Goal: Task Accomplishment & Management: Manage account settings

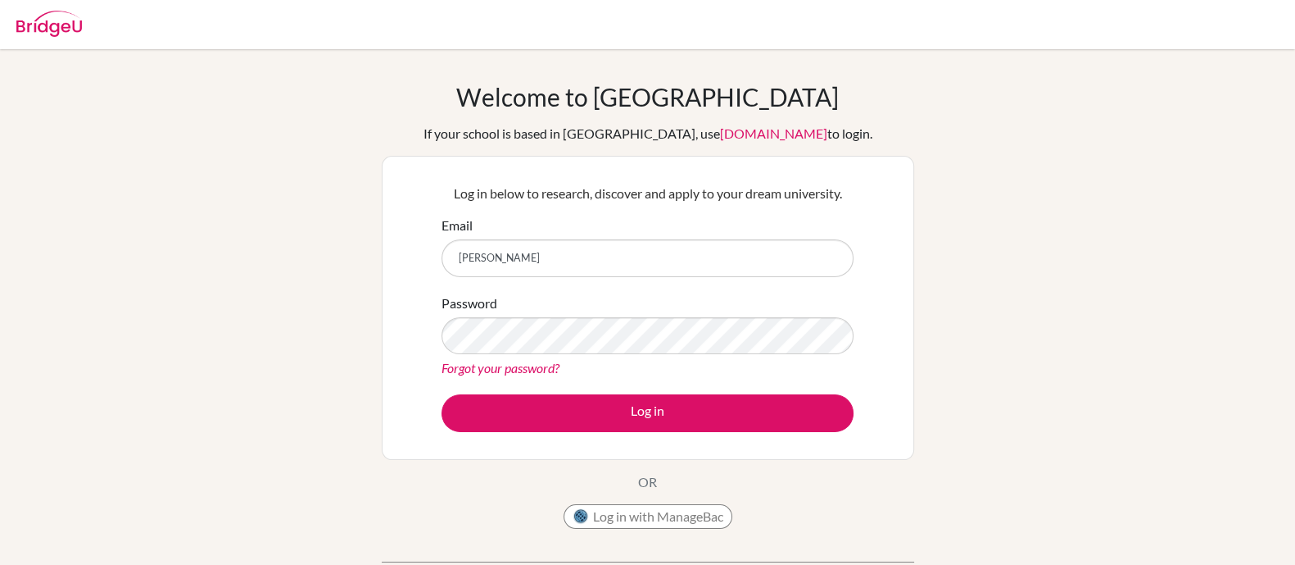
type input "[PERSON_NAME][EMAIL_ADDRESS][DOMAIN_NAME]"
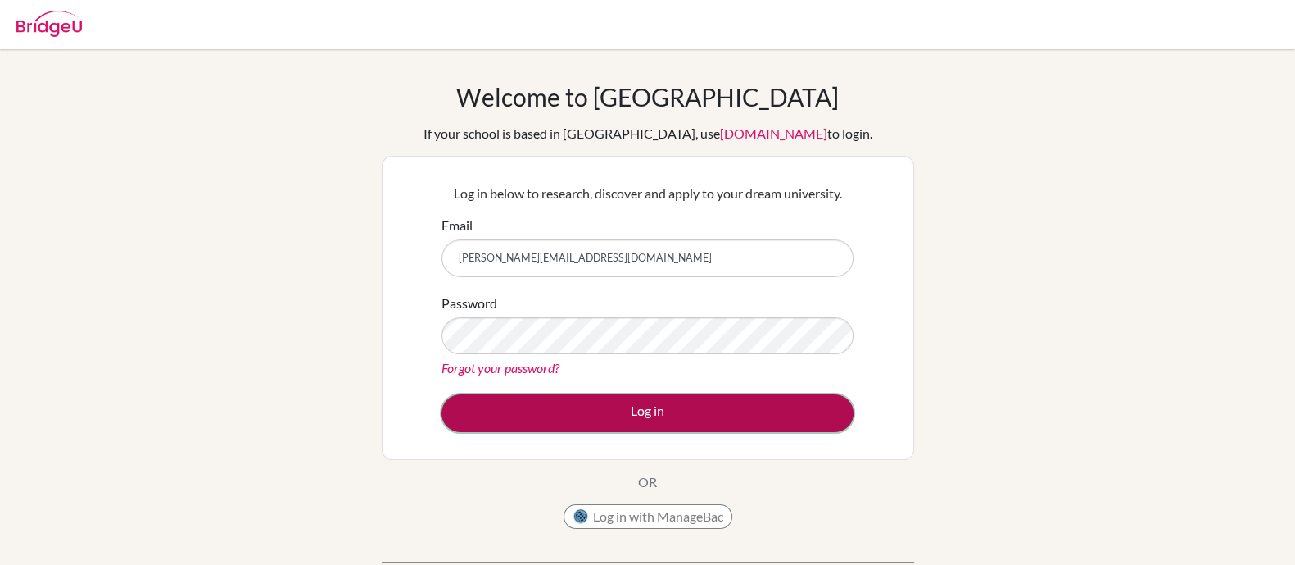
click at [654, 415] on button "Log in" at bounding box center [648, 413] width 412 height 38
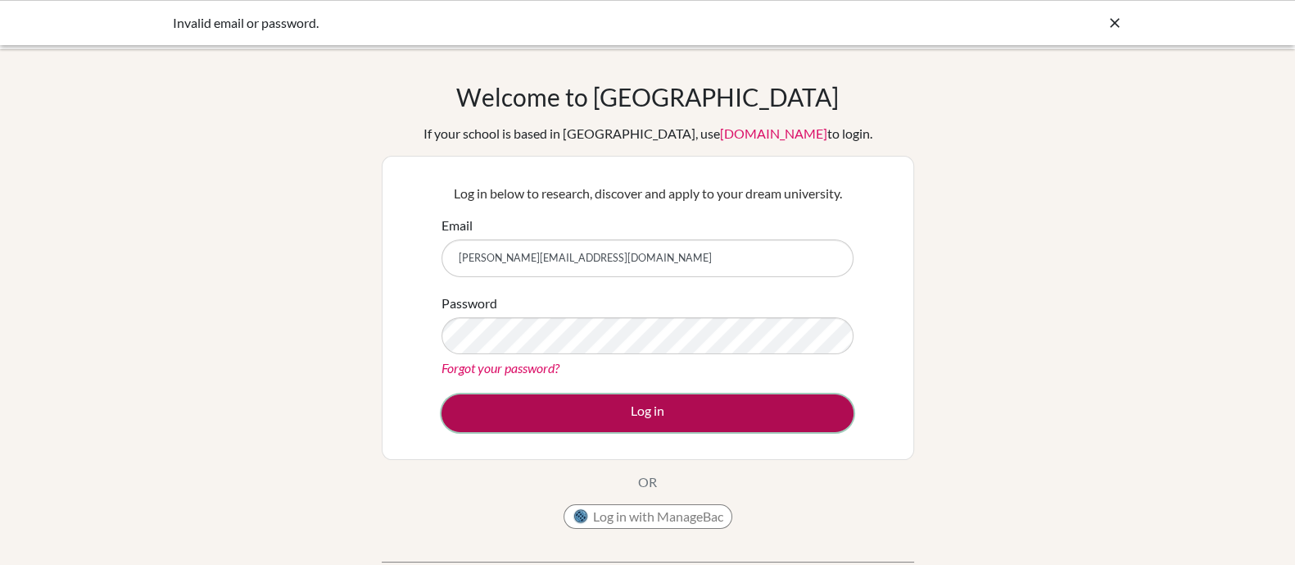
click at [637, 406] on button "Log in" at bounding box center [648, 413] width 412 height 38
click at [660, 413] on button "Log in" at bounding box center [648, 413] width 412 height 38
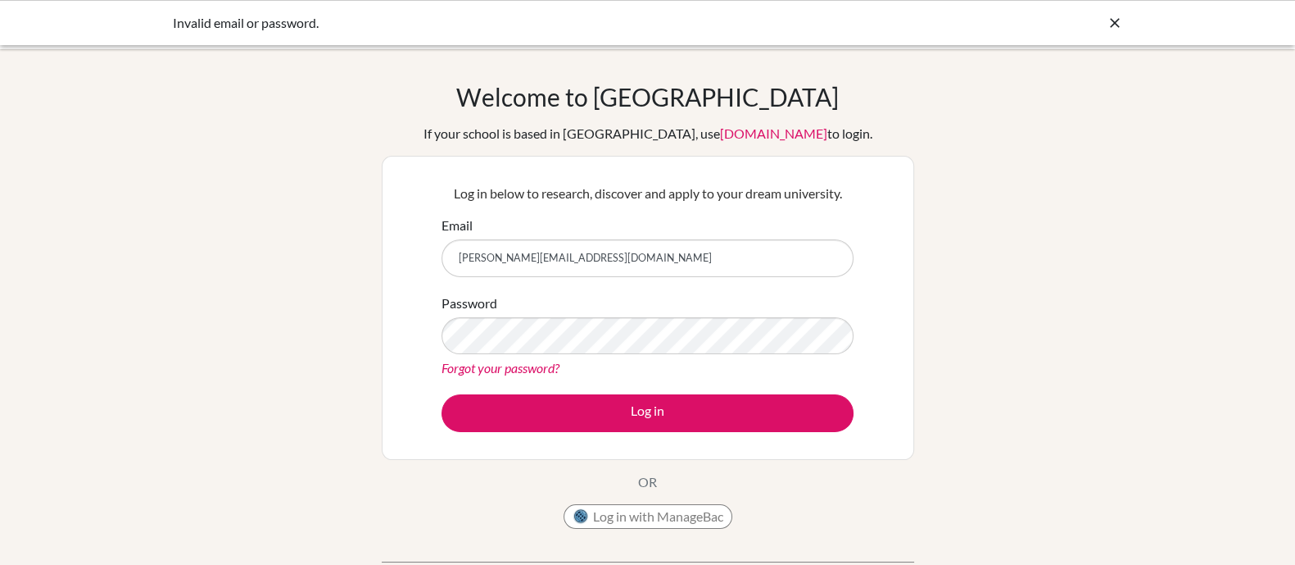
click at [524, 370] on link "Forgot your password?" at bounding box center [501, 368] width 118 height 16
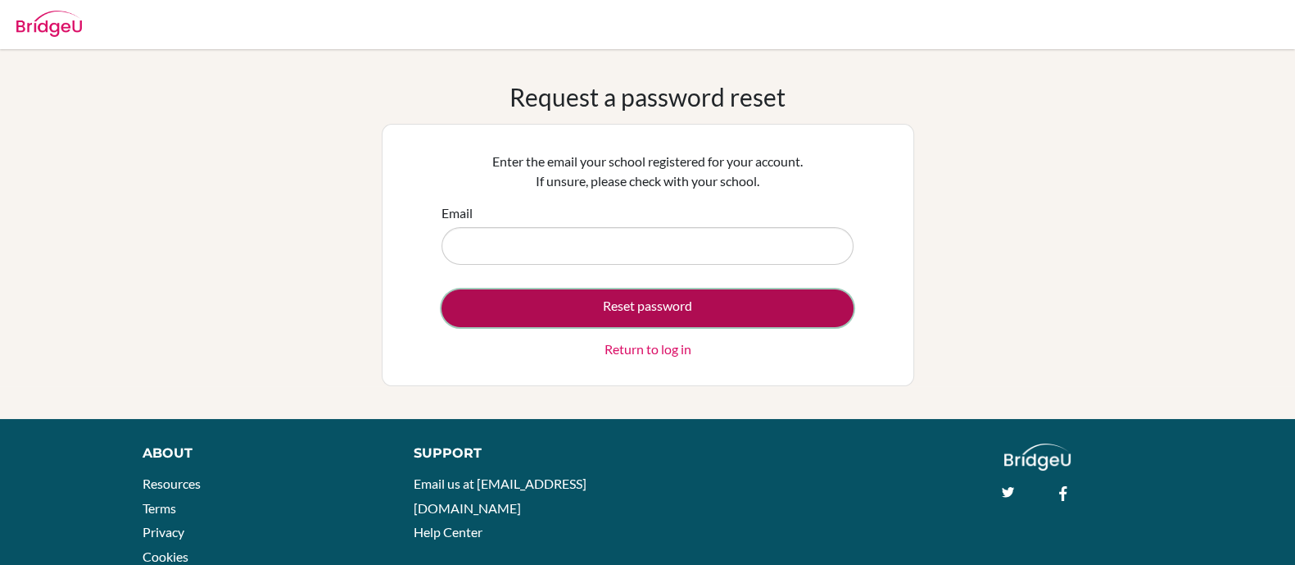
click at [652, 310] on button "Reset password" at bounding box center [648, 308] width 412 height 38
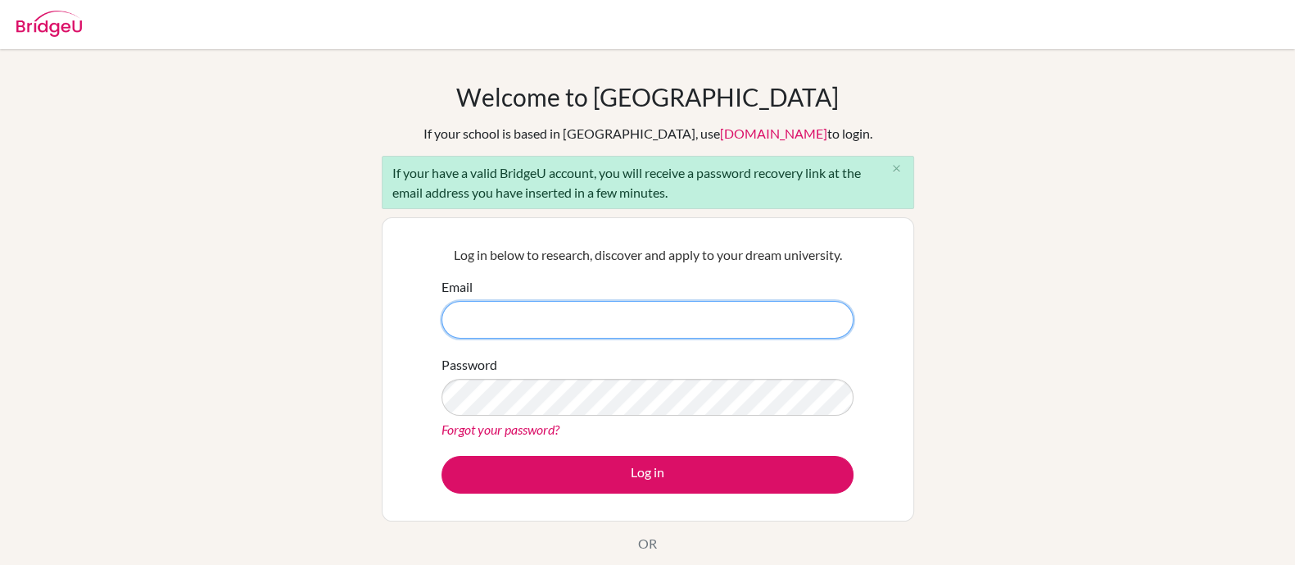
click at [531, 312] on input "Email" at bounding box center [648, 320] width 412 height 38
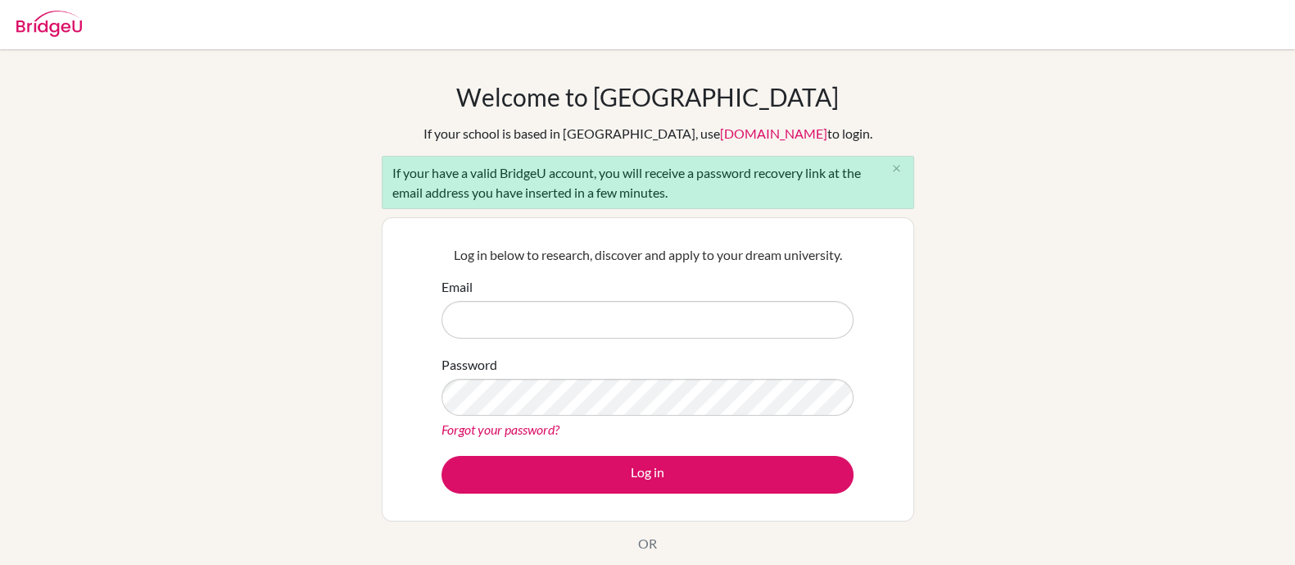
click at [542, 431] on link "Forgot your password?" at bounding box center [501, 429] width 118 height 16
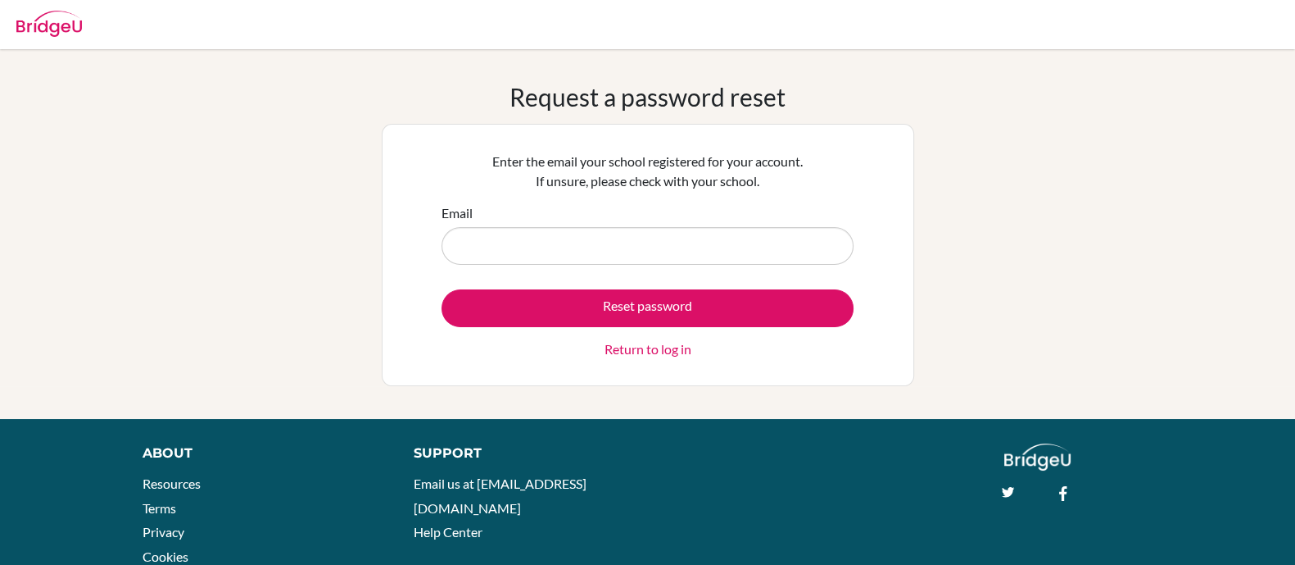
click at [528, 247] on input "Email" at bounding box center [648, 246] width 412 height 38
type input "lavenia@nhs.edu.mn"
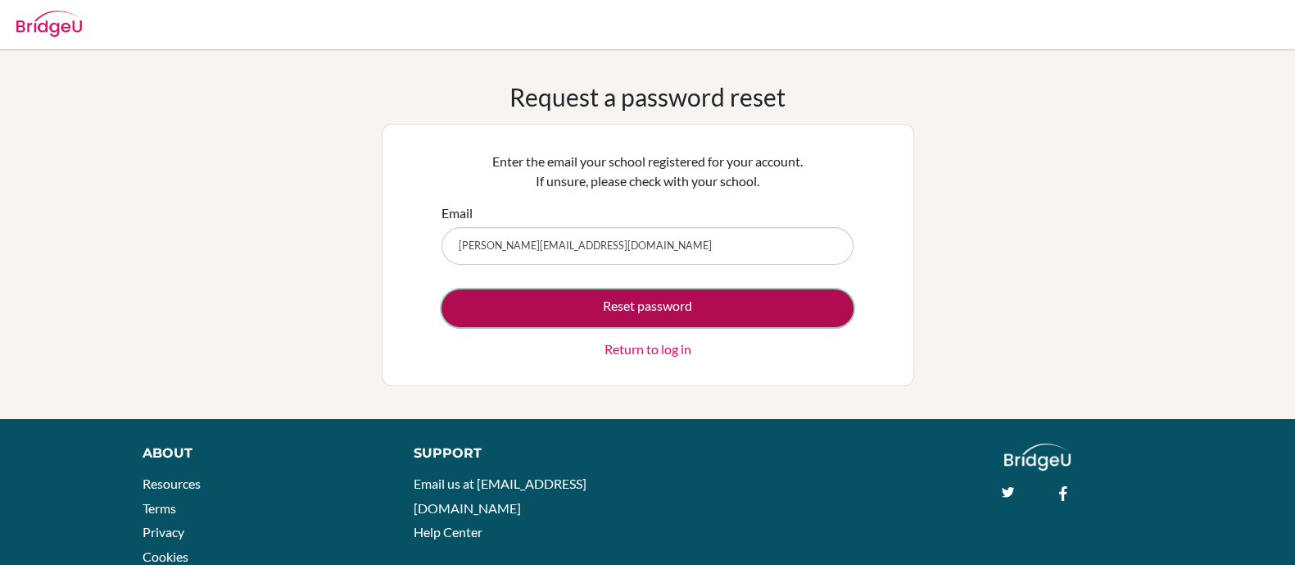
click at [642, 307] on button "Reset password" at bounding box center [648, 308] width 412 height 38
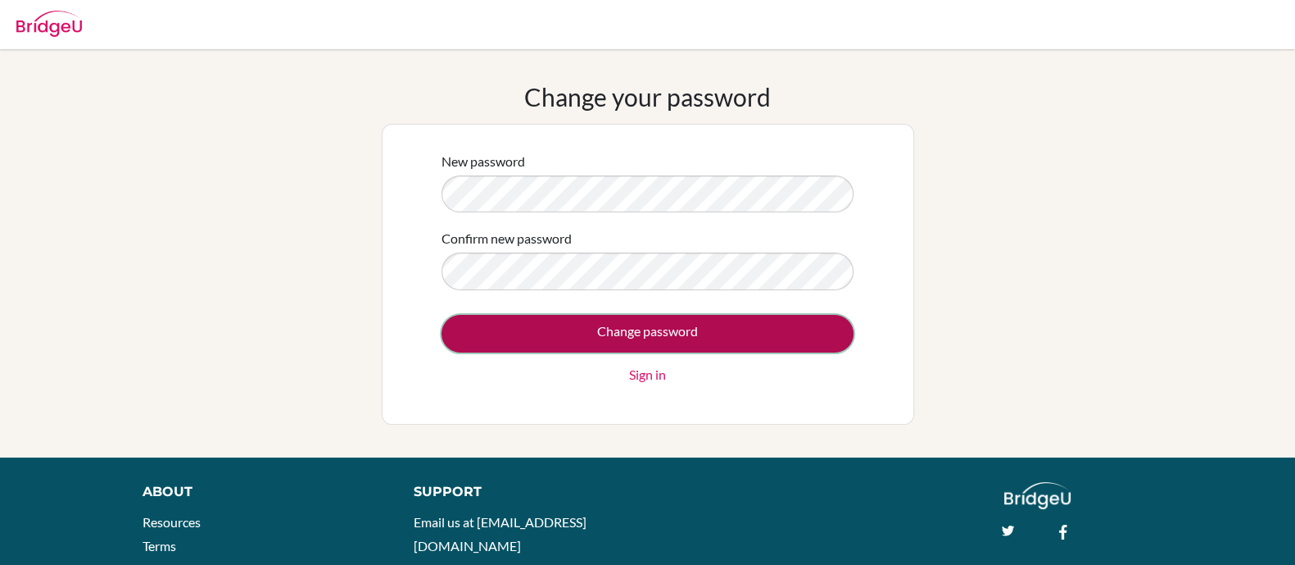
click at [642, 334] on input "Change password" at bounding box center [648, 334] width 412 height 38
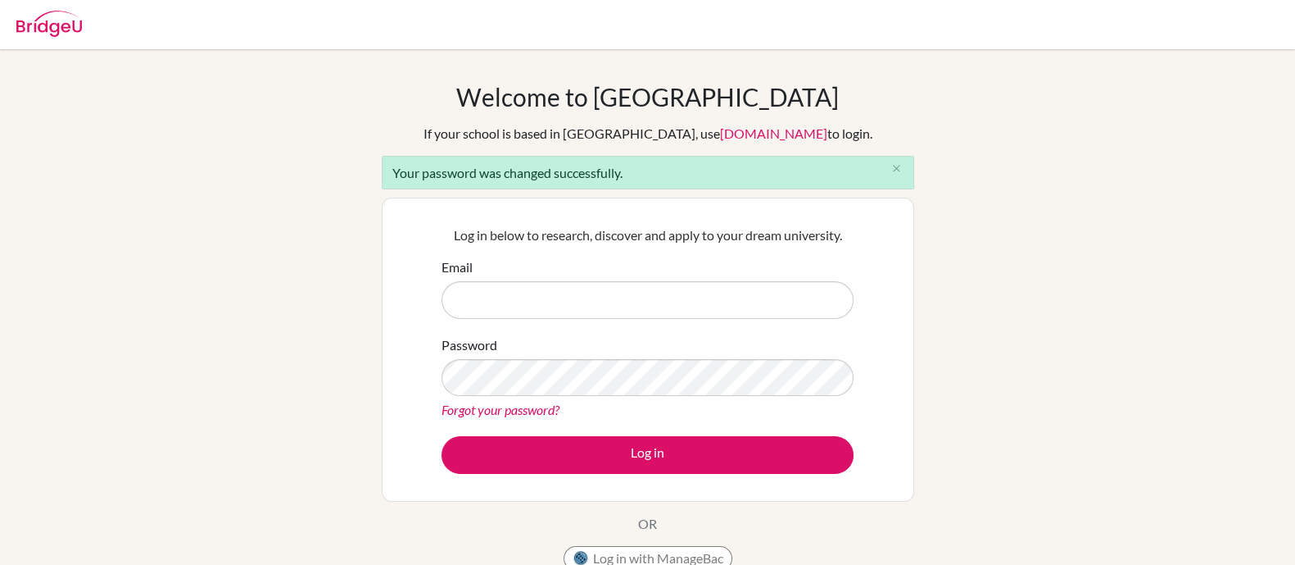
drag, startPoint x: 0, startPoint y: 0, endPoint x: 571, endPoint y: 283, distance: 637.2
click at [571, 283] on input "Email" at bounding box center [648, 300] width 412 height 38
type input "lavenia@nhs.edu.mn"
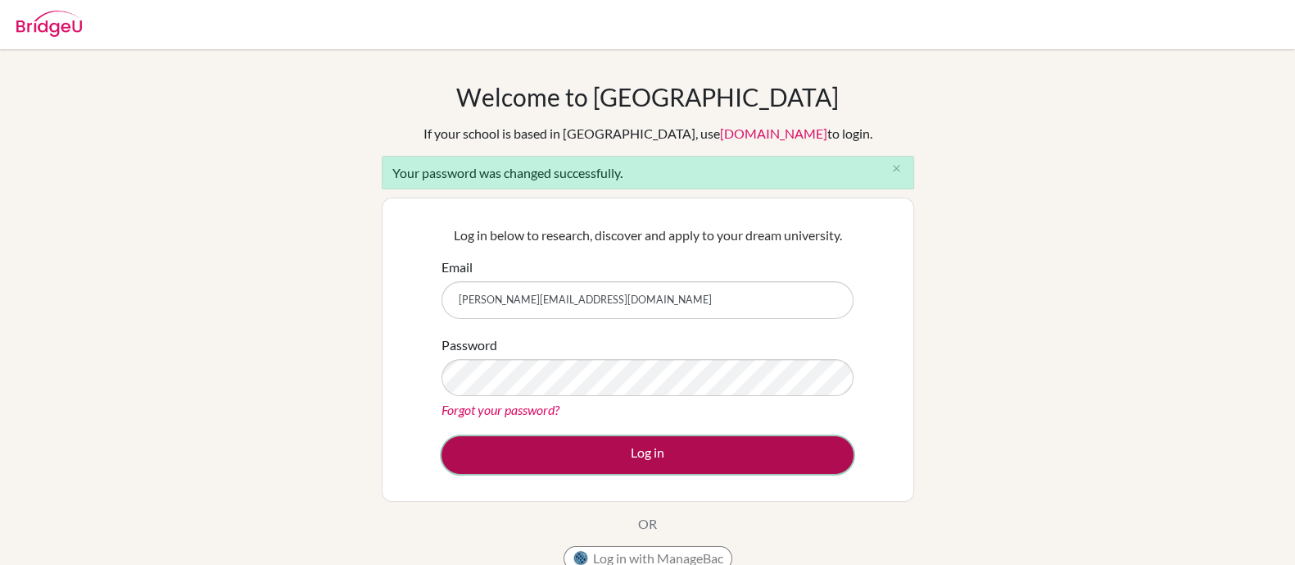
click at [641, 460] on button "Log in" at bounding box center [648, 455] width 412 height 38
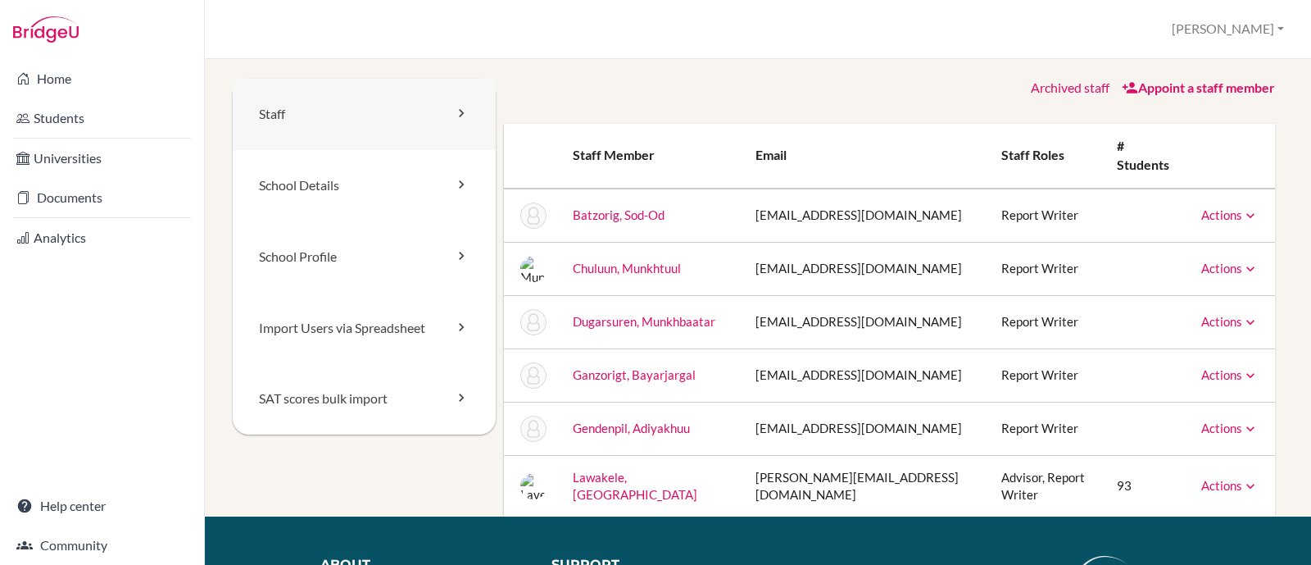
click at [278, 120] on link "Staff" at bounding box center [364, 114] width 263 height 71
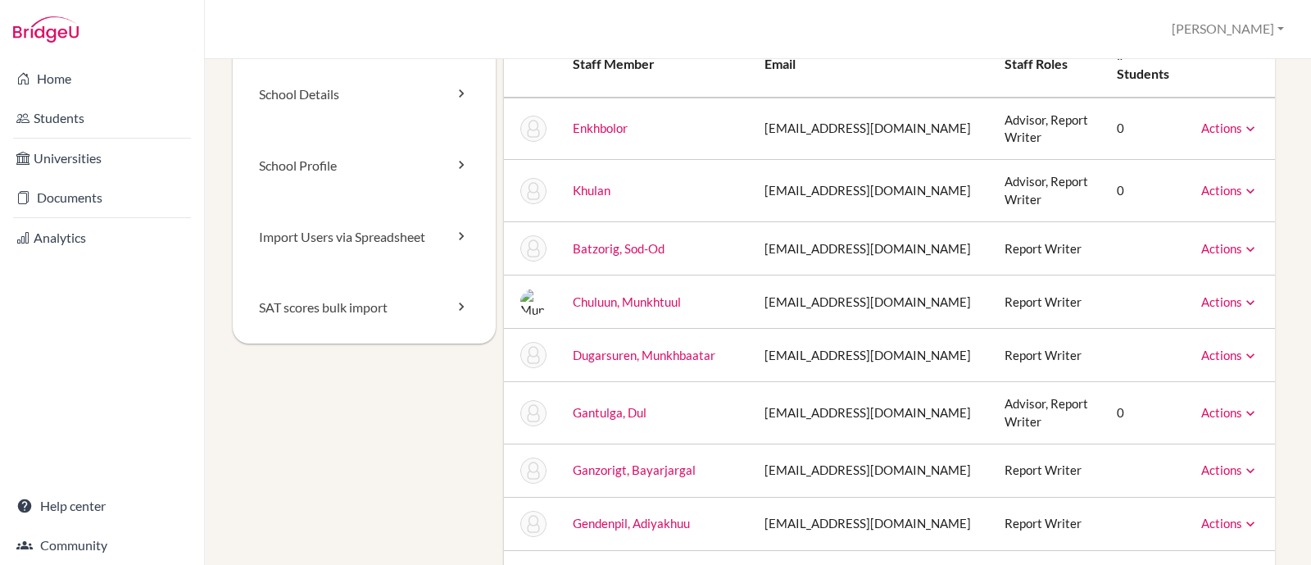
scroll to position [138, 0]
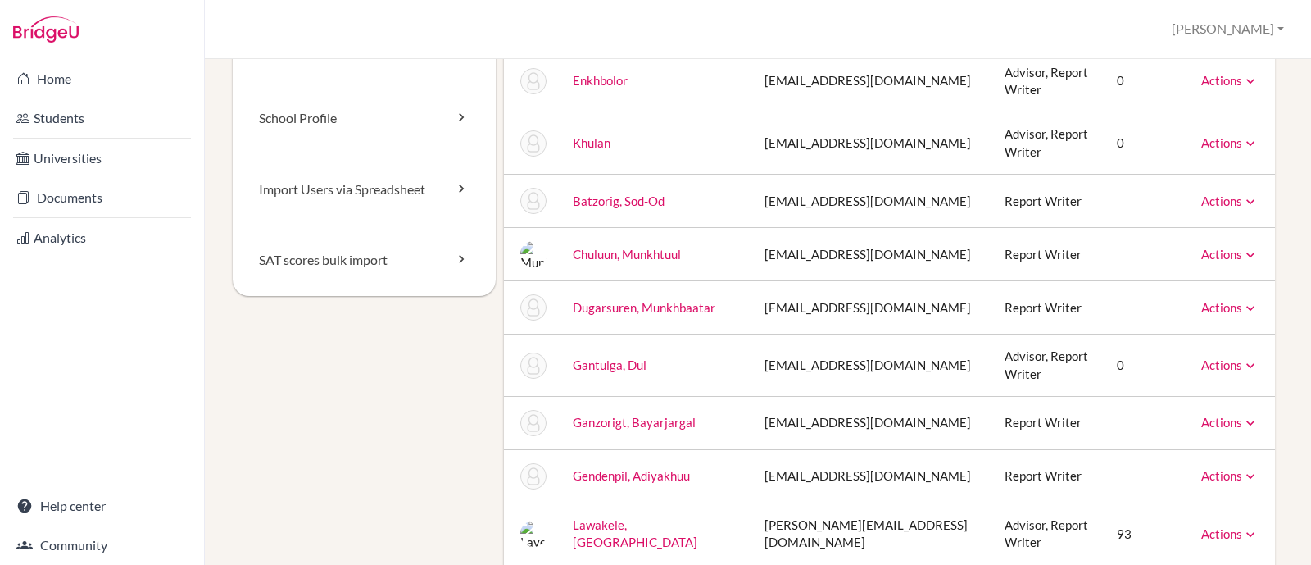
click at [1242, 357] on icon at bounding box center [1250, 365] width 16 height 16
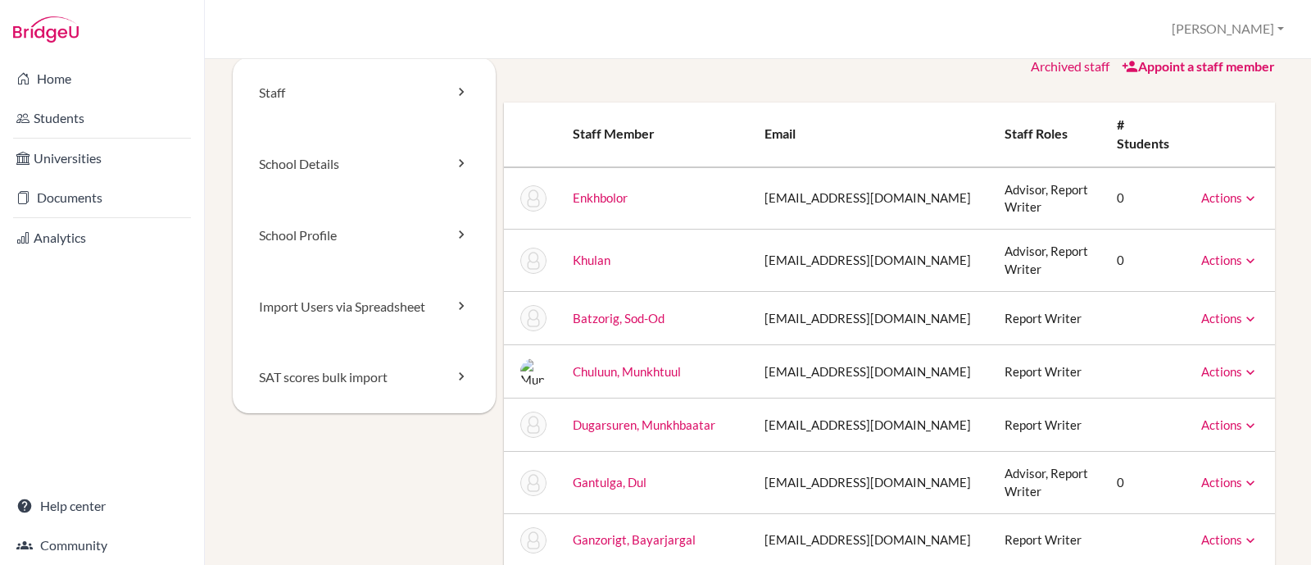
scroll to position [0, 0]
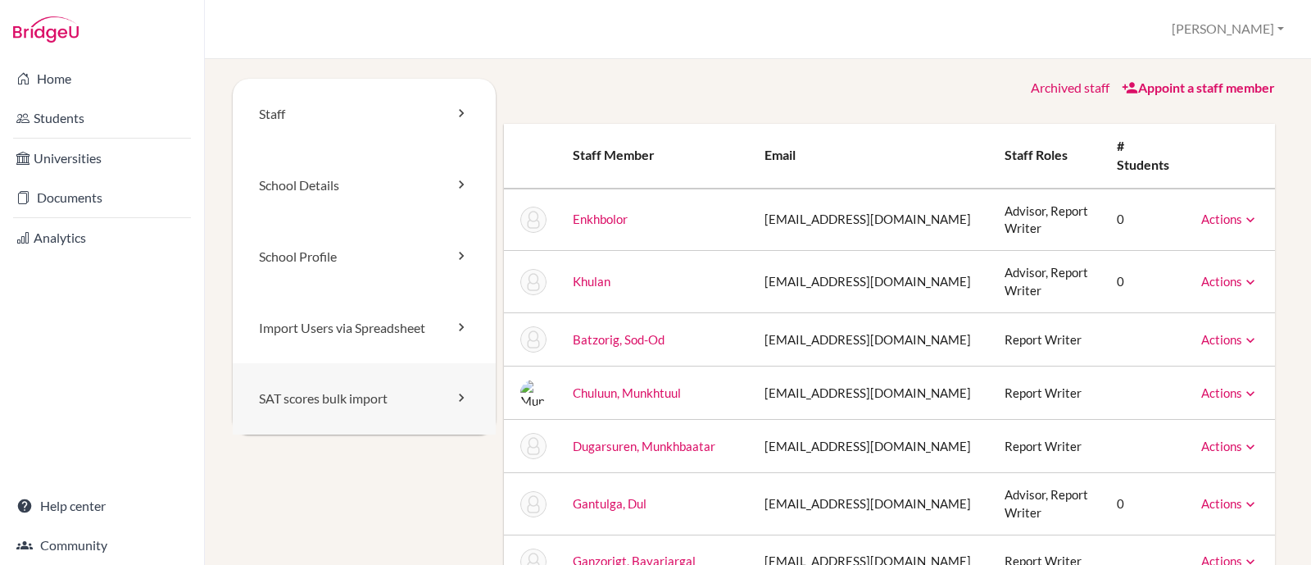
click at [356, 398] on link "SAT scores bulk import" at bounding box center [364, 398] width 263 height 71
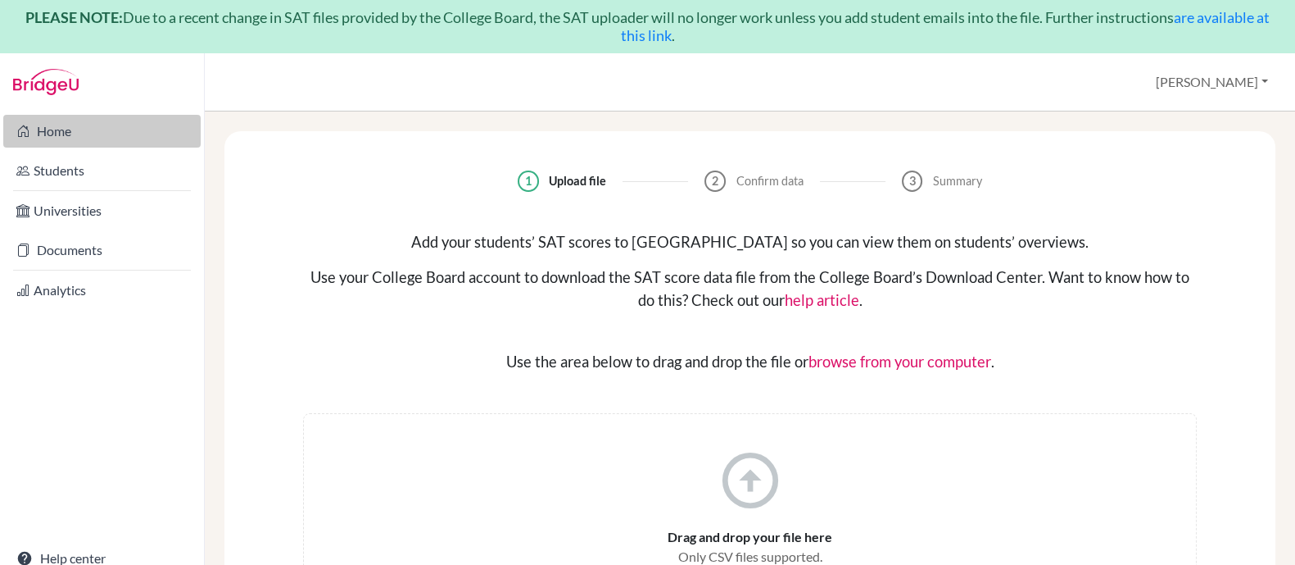
click at [51, 129] on link "Home" at bounding box center [101, 131] width 197 height 33
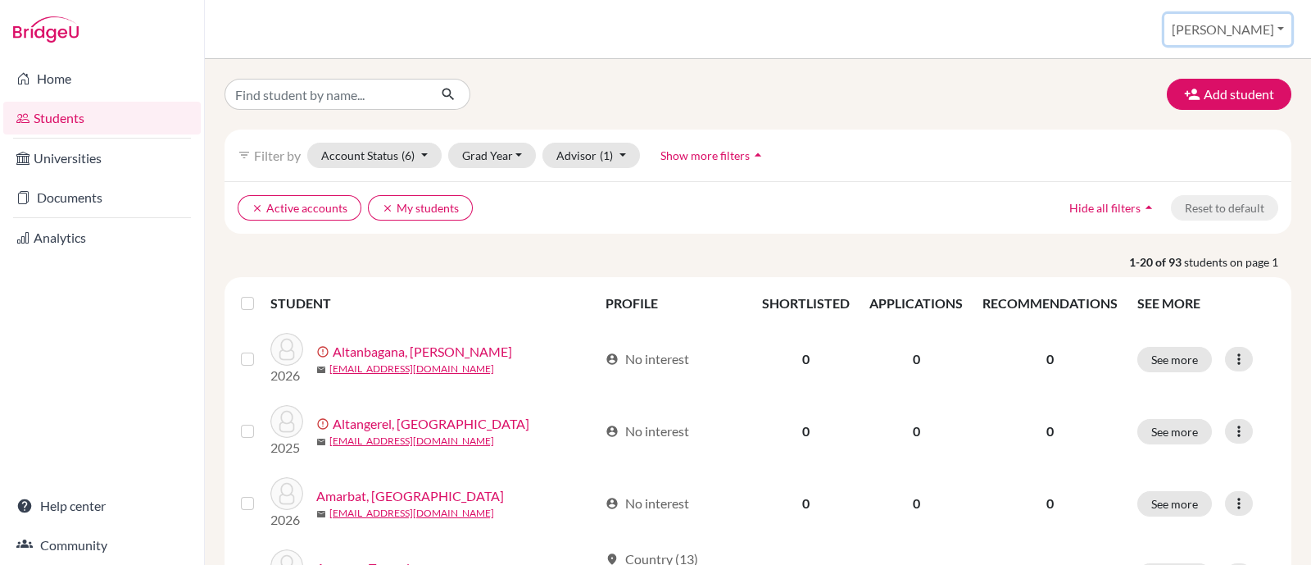
click at [1282, 26] on button "[PERSON_NAME]" at bounding box center [1227, 29] width 127 height 31
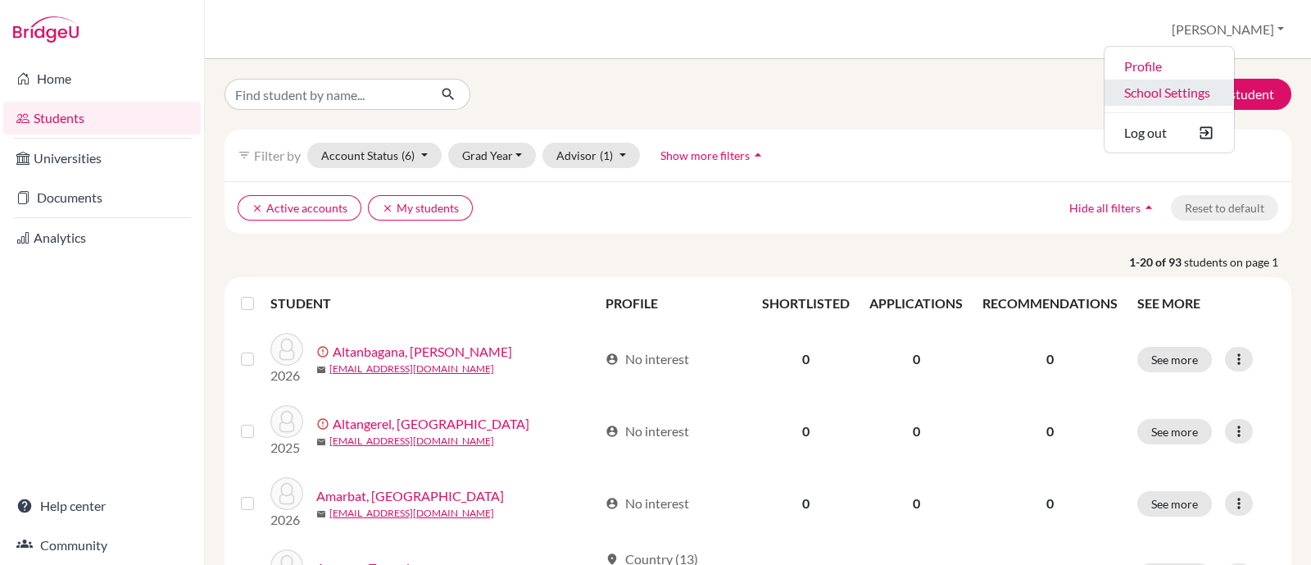
click at [1234, 92] on link "School Settings" at bounding box center [1168, 92] width 129 height 26
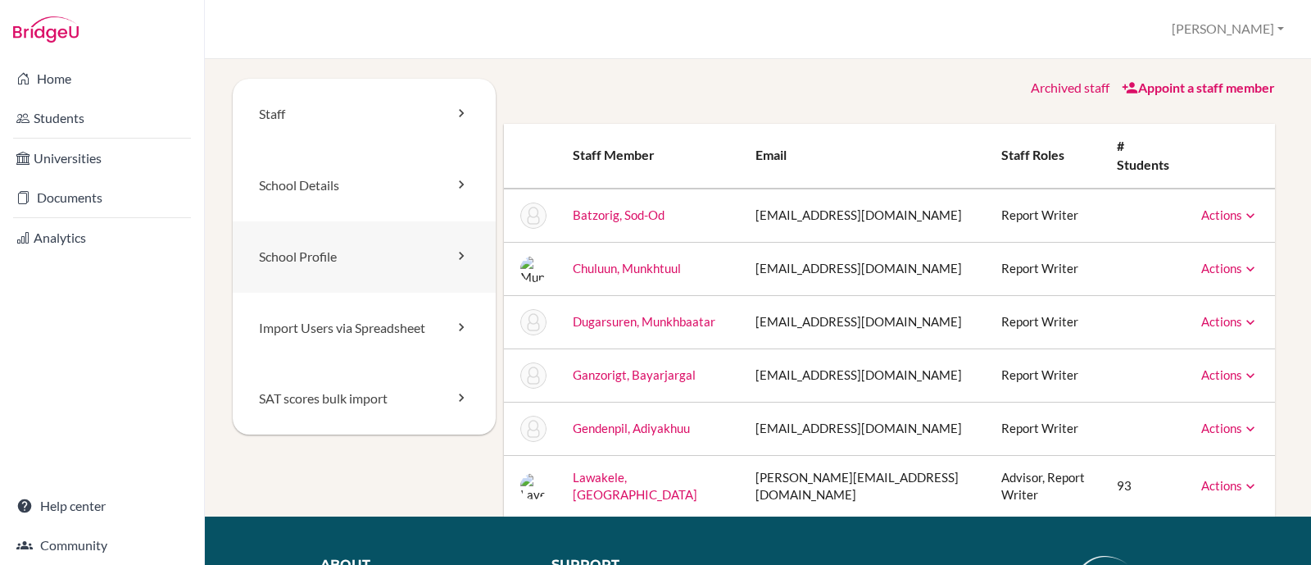
click at [366, 258] on link "School Profile" at bounding box center [364, 256] width 263 height 71
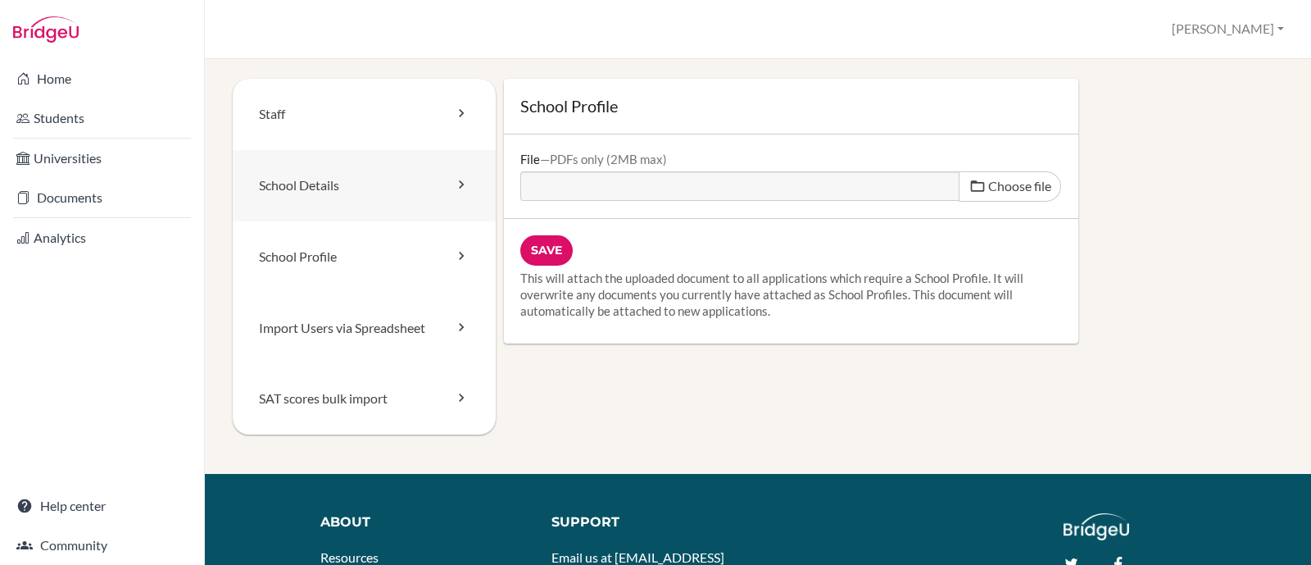
click at [362, 187] on link "School Details" at bounding box center [364, 185] width 263 height 71
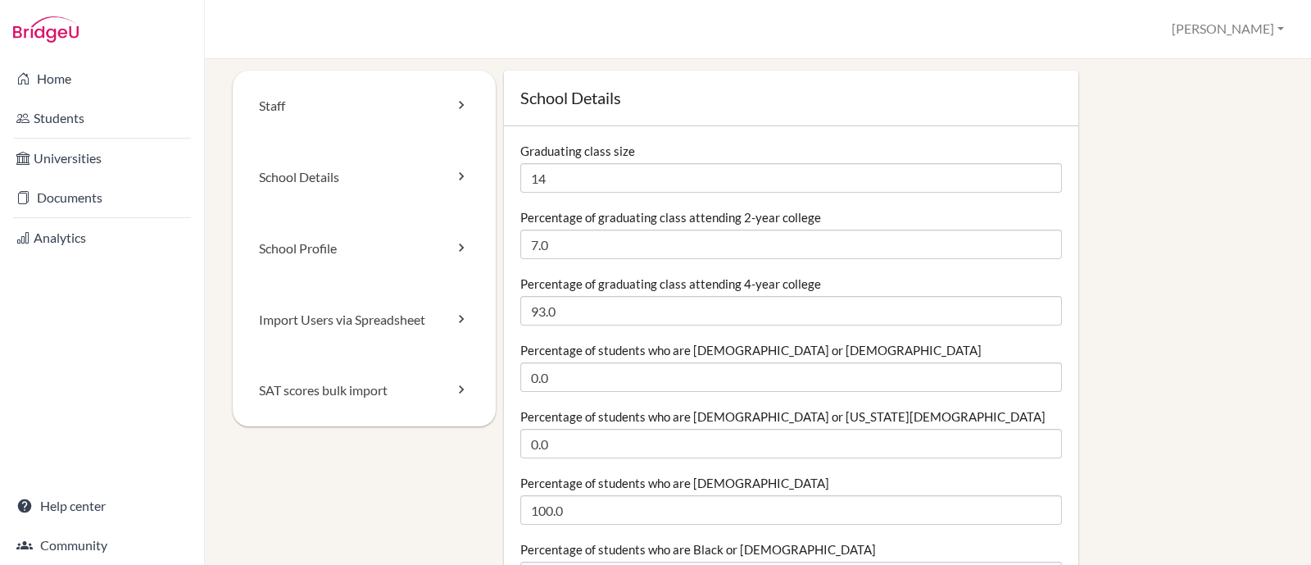
scroll to position [7, 0]
click at [377, 179] on link "School Details" at bounding box center [364, 178] width 263 height 71
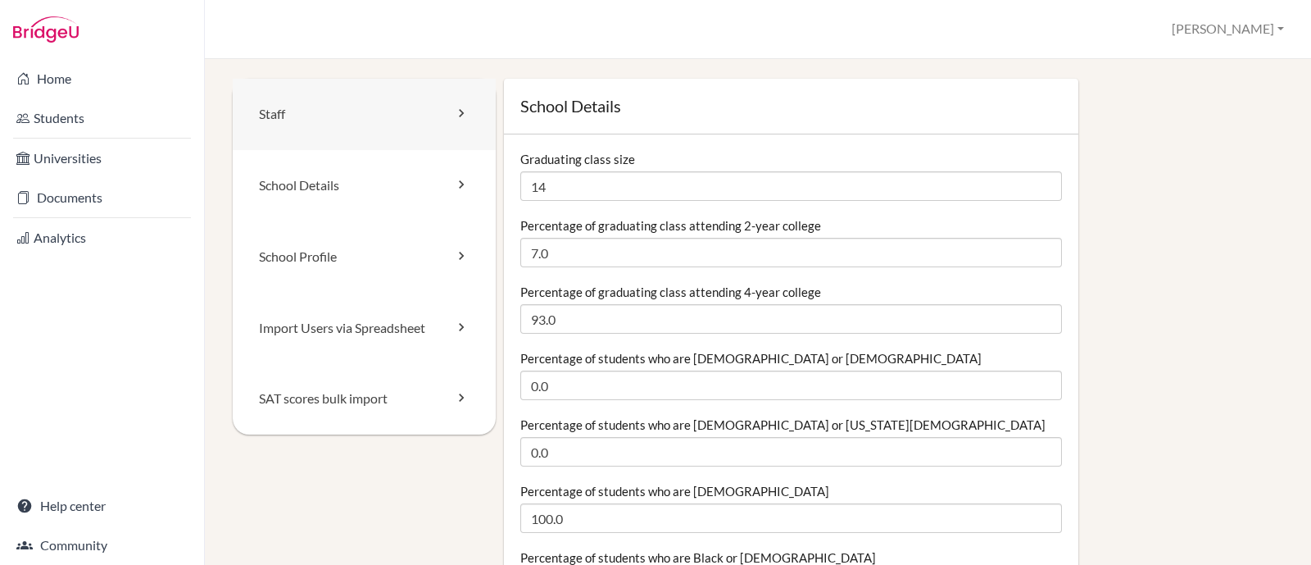
click at [460, 107] on icon at bounding box center [461, 113] width 16 height 16
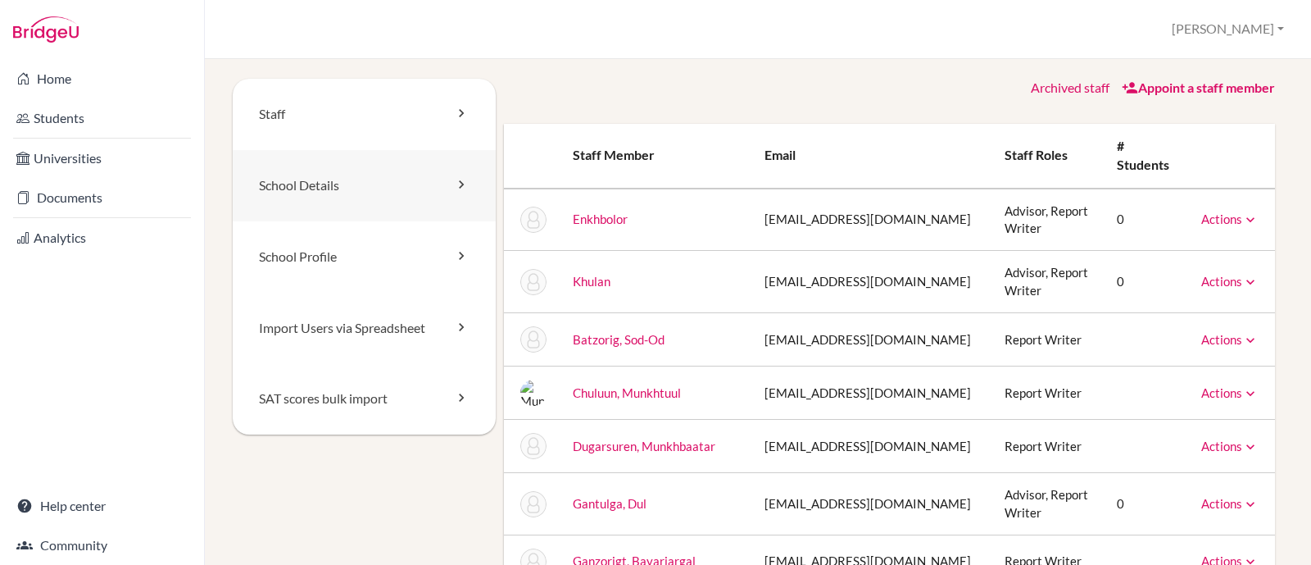
click at [457, 178] on icon at bounding box center [461, 184] width 16 height 16
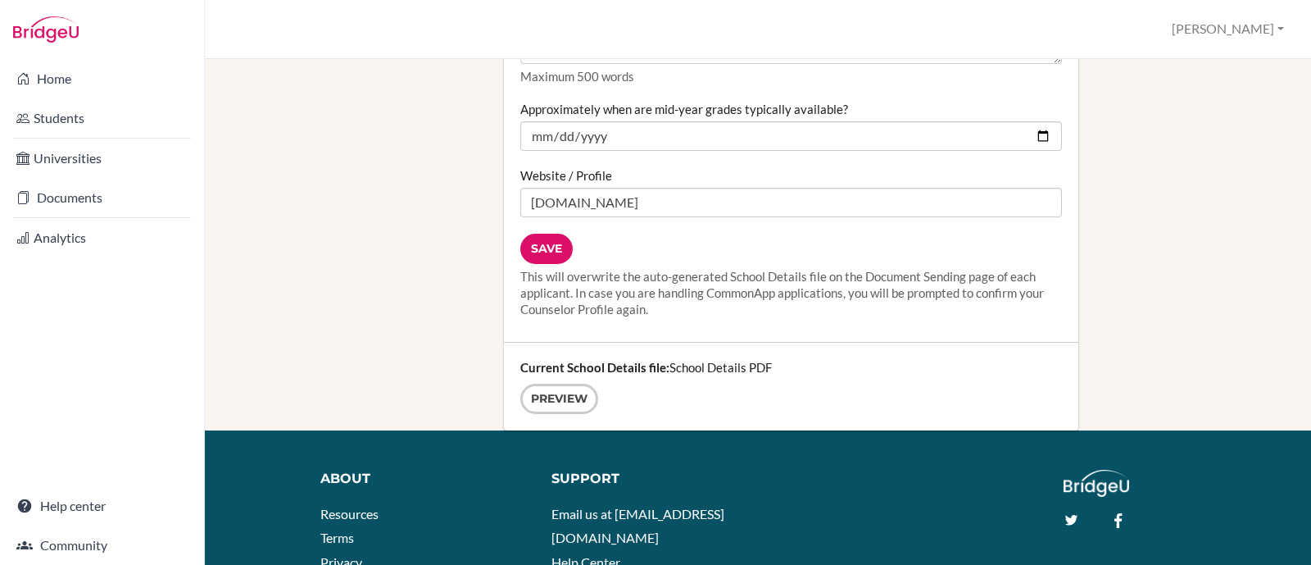
scroll to position [1955, 0]
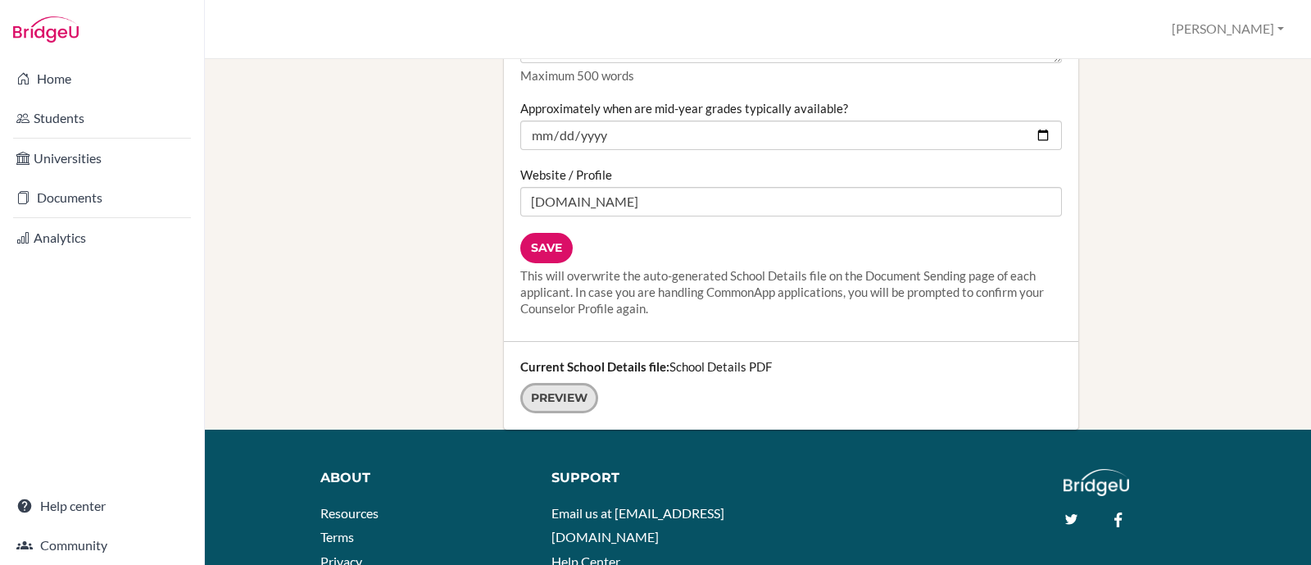
click at [553, 394] on link "Preview" at bounding box center [559, 398] width 78 height 30
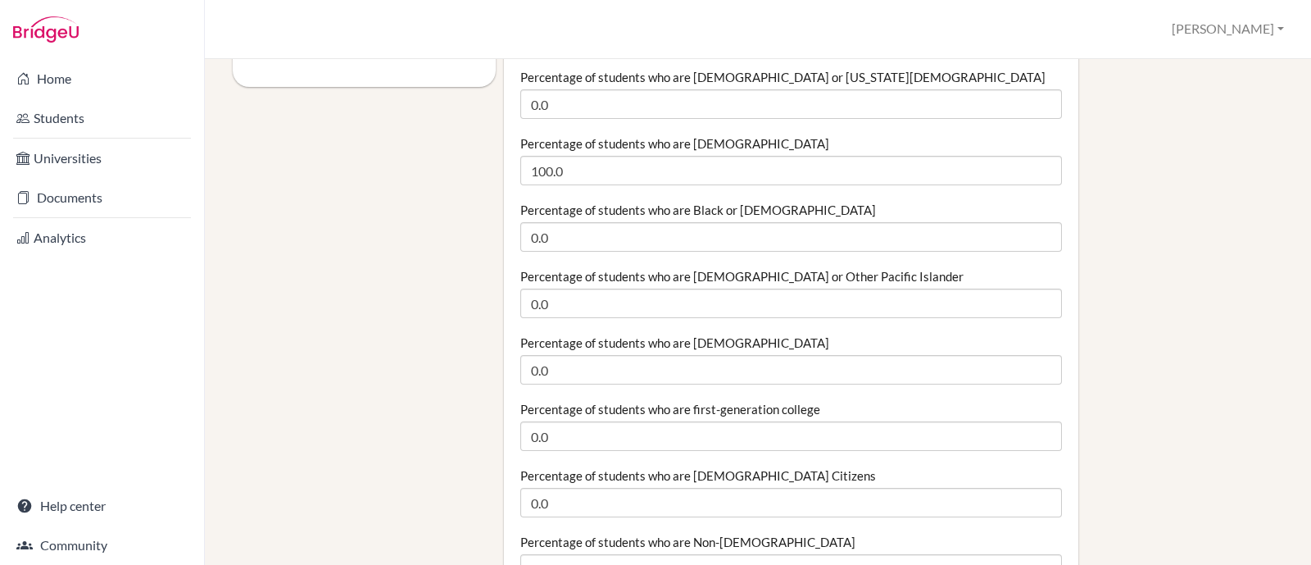
scroll to position [0, 0]
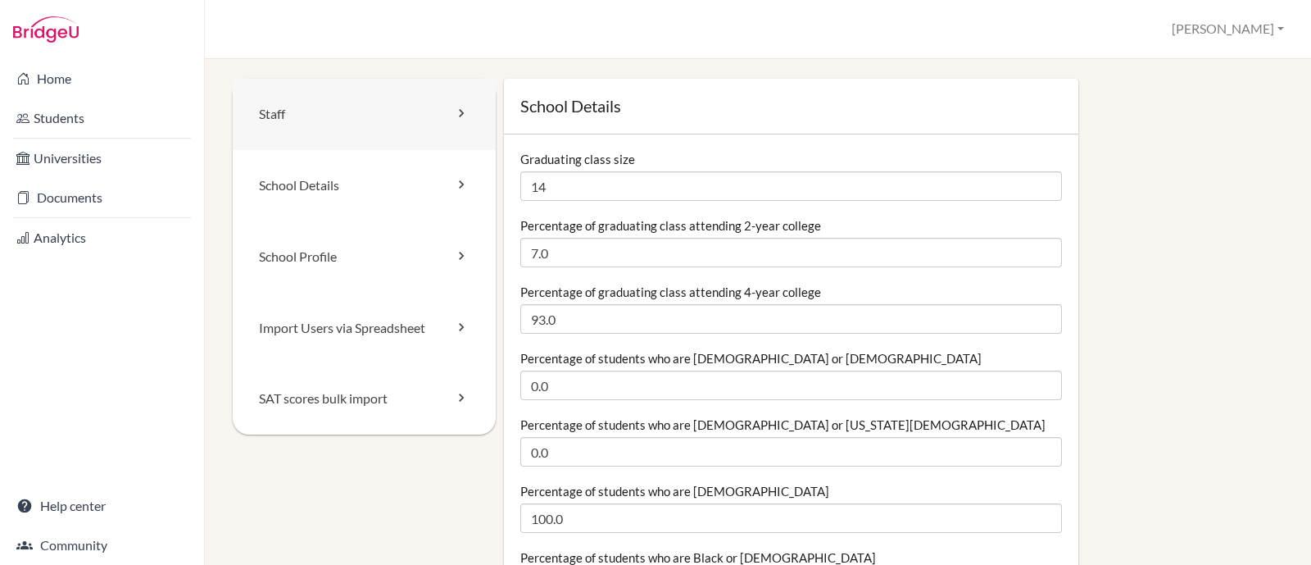
click at [372, 103] on link "Staff" at bounding box center [364, 114] width 263 height 71
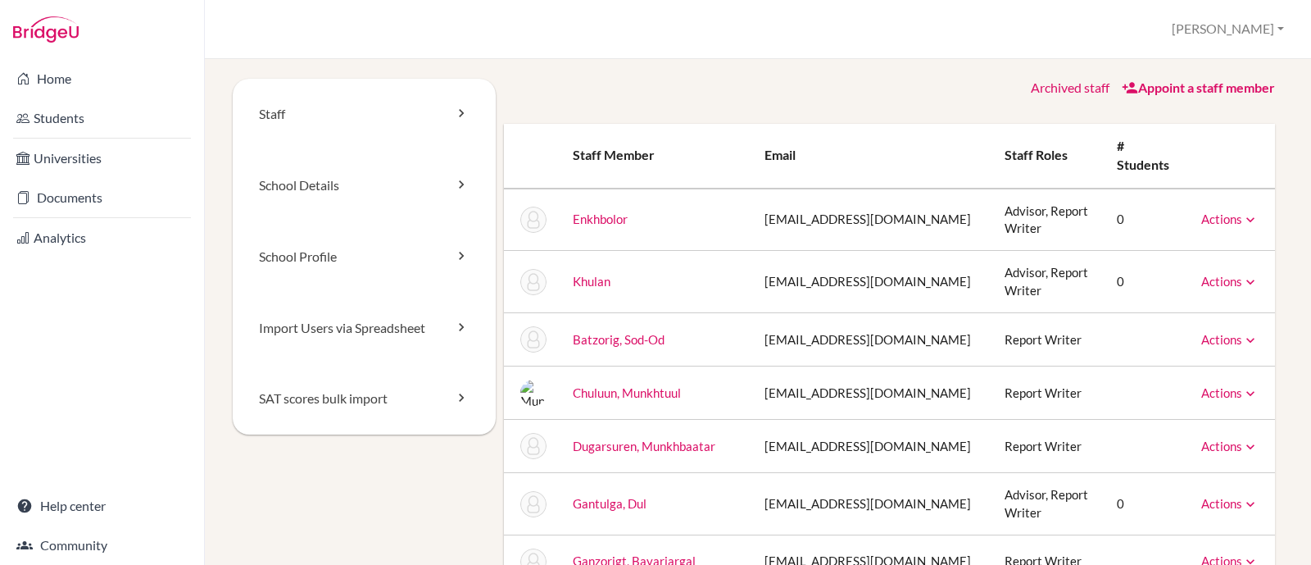
click at [1195, 87] on link "Appoint a staff member" at bounding box center [1198, 87] width 153 height 16
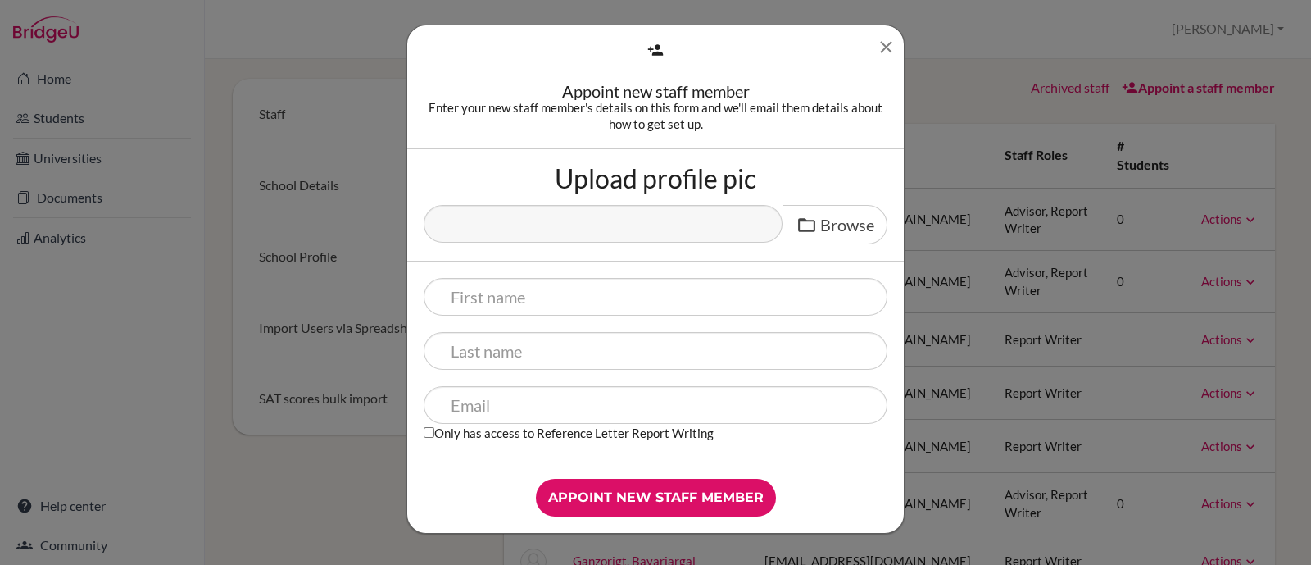
click at [885, 47] on icon "Close" at bounding box center [886, 47] width 20 height 20
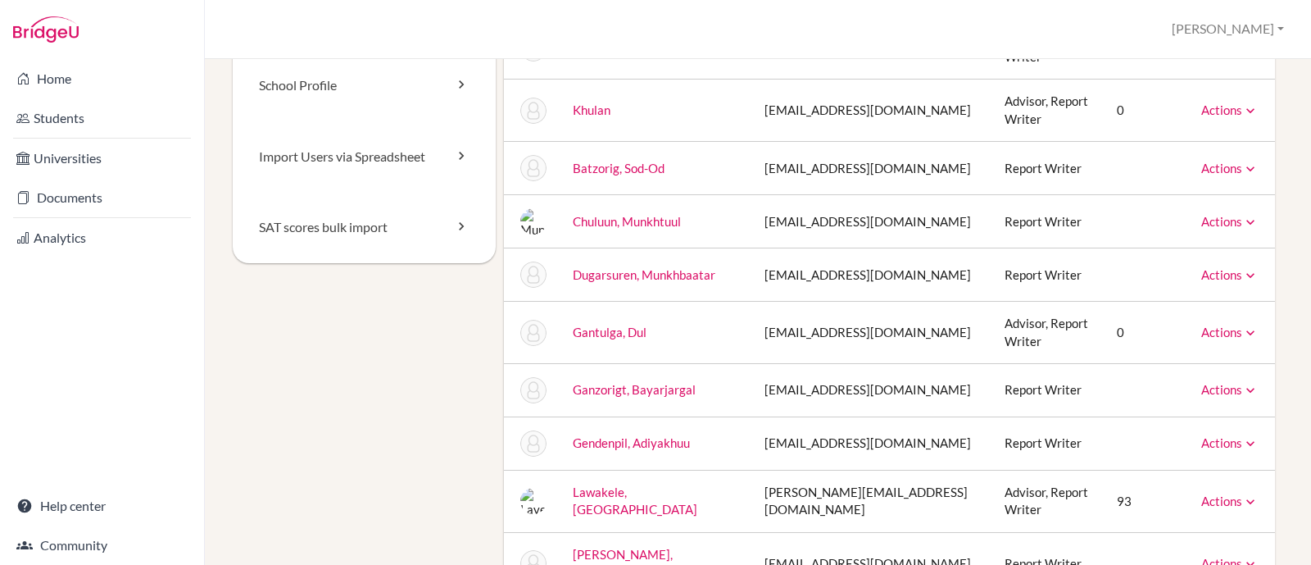
scroll to position [170, 0]
click at [1242, 326] on icon at bounding box center [1250, 334] width 16 height 16
click at [1190, 349] on link "Unarchive" at bounding box center [1192, 361] width 129 height 24
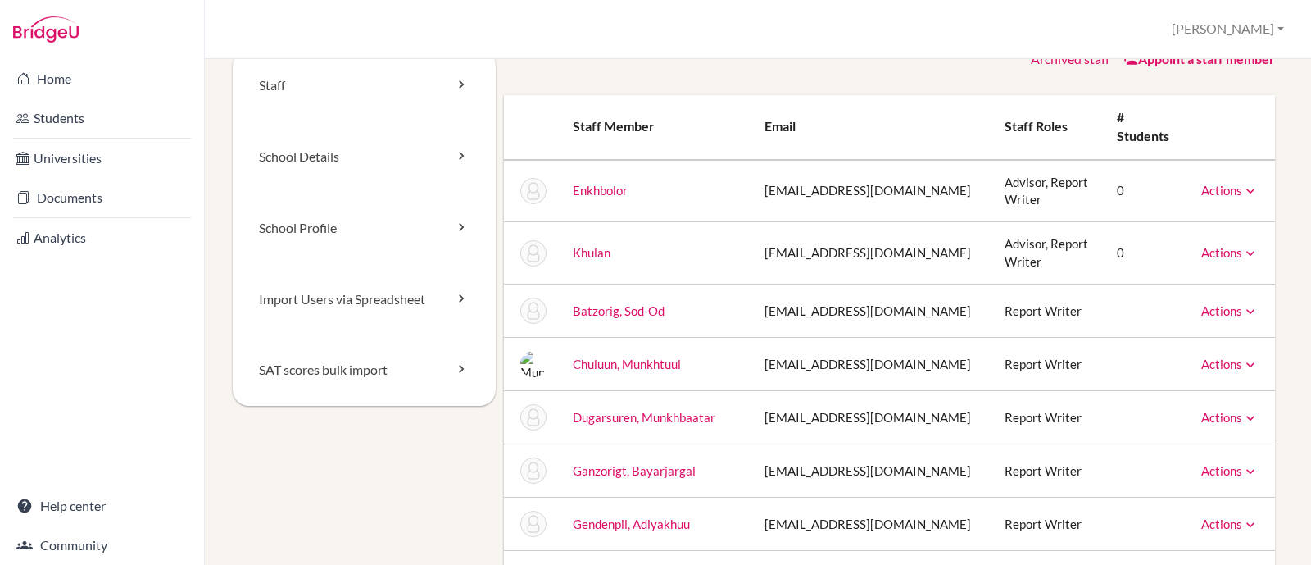
scroll to position [0, 0]
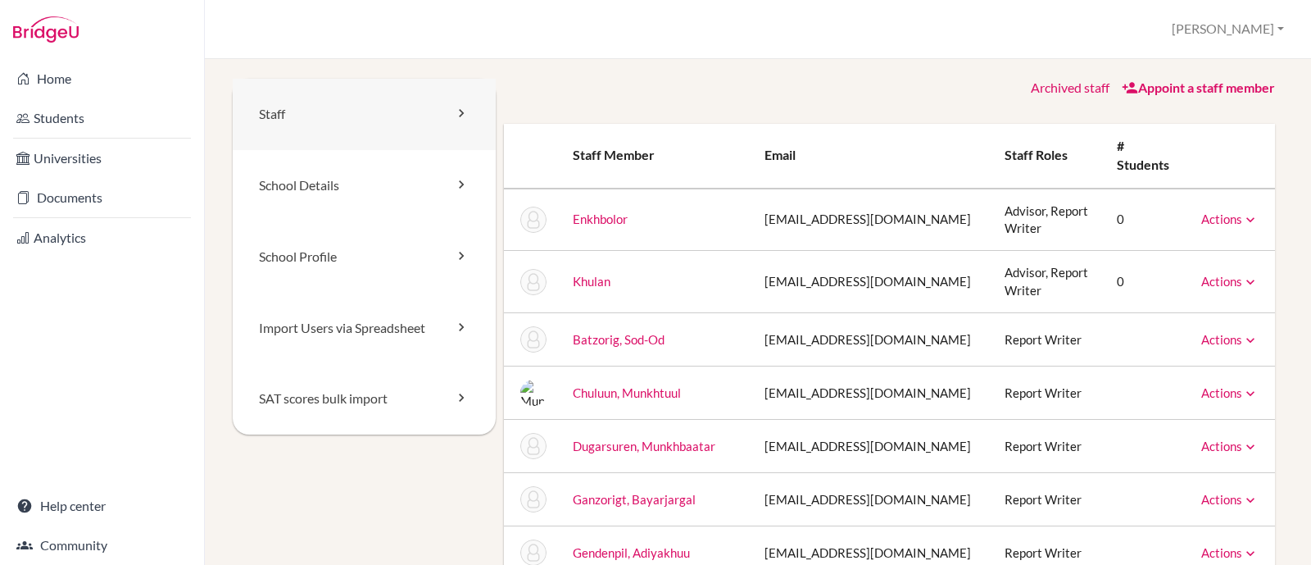
click at [418, 115] on link "Staff" at bounding box center [364, 114] width 263 height 71
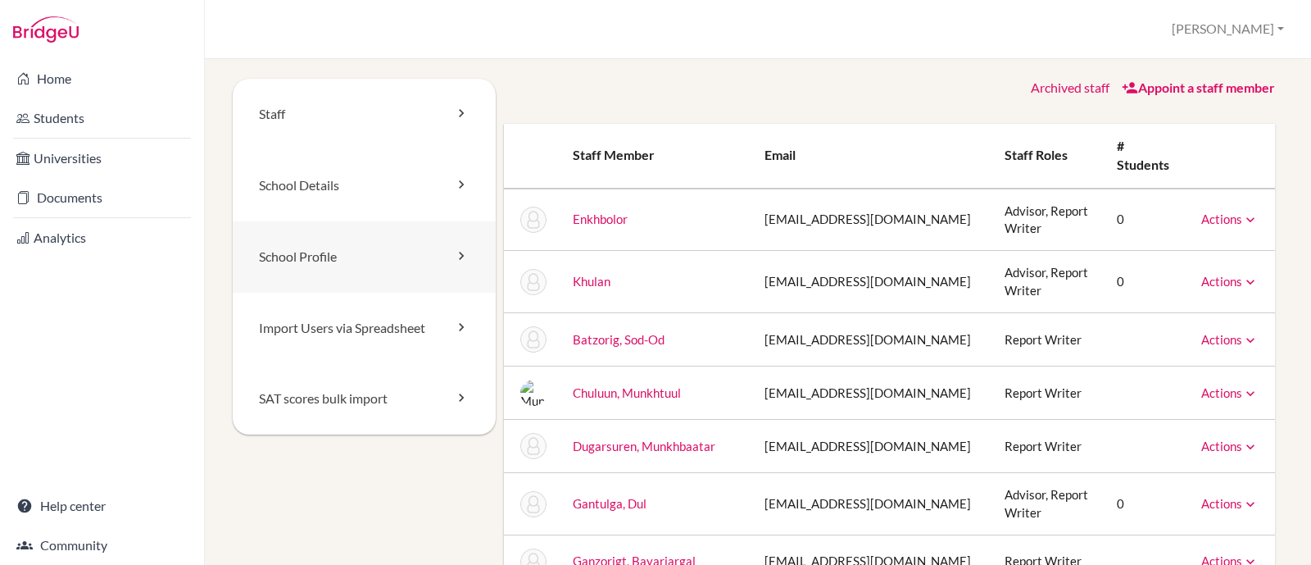
click at [426, 257] on link "School Profile" at bounding box center [364, 256] width 263 height 71
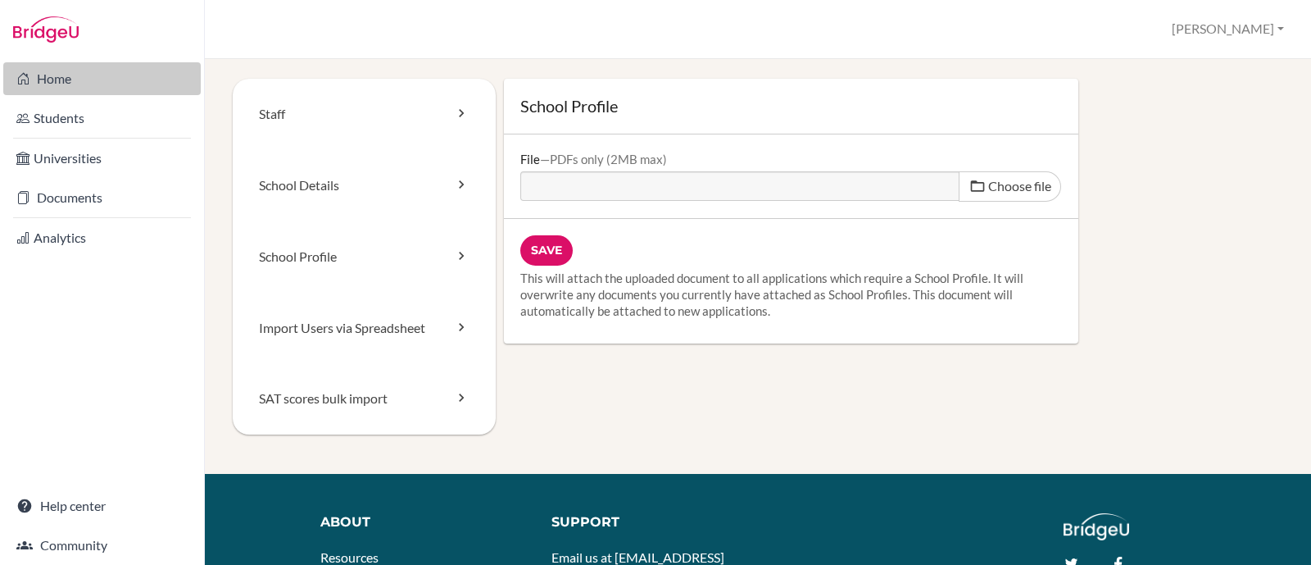
click at [79, 74] on link "Home" at bounding box center [101, 78] width 197 height 33
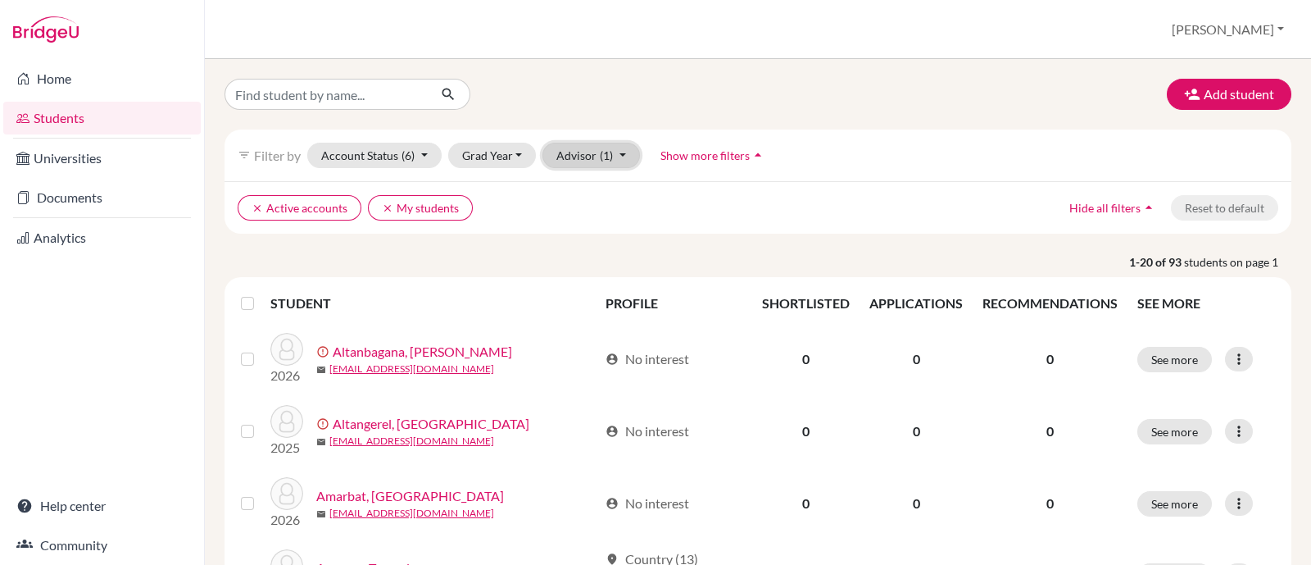
click at [624, 152] on button "Advisor (1)" at bounding box center [591, 155] width 98 height 25
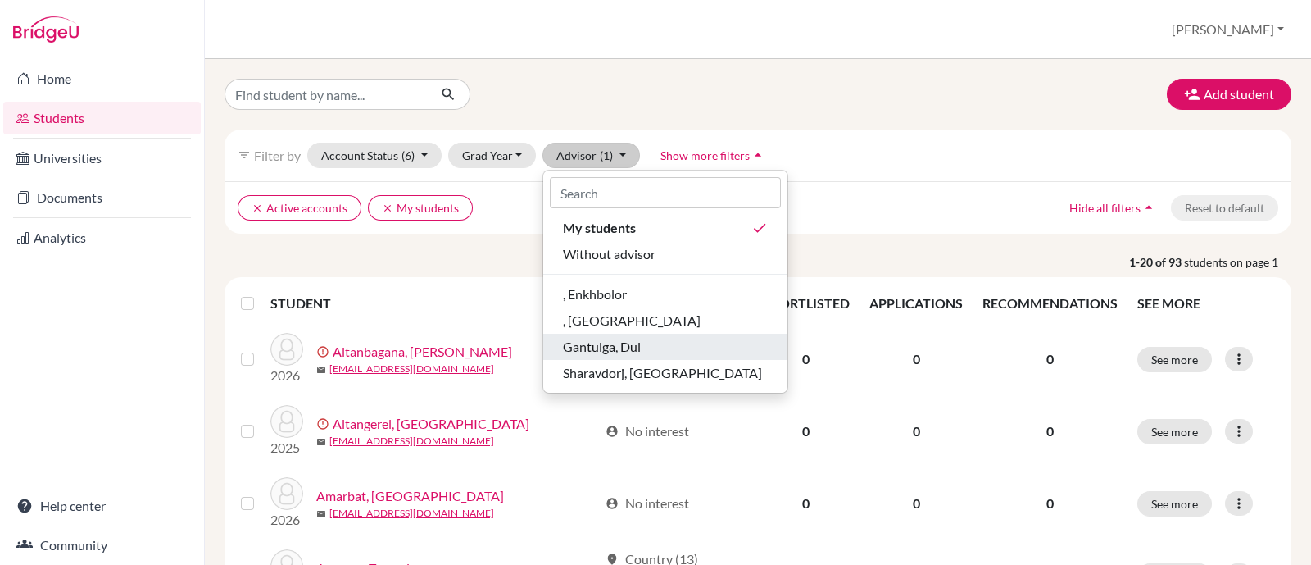
click at [618, 349] on span "Gantulga, Dul" at bounding box center [602, 347] width 78 height 20
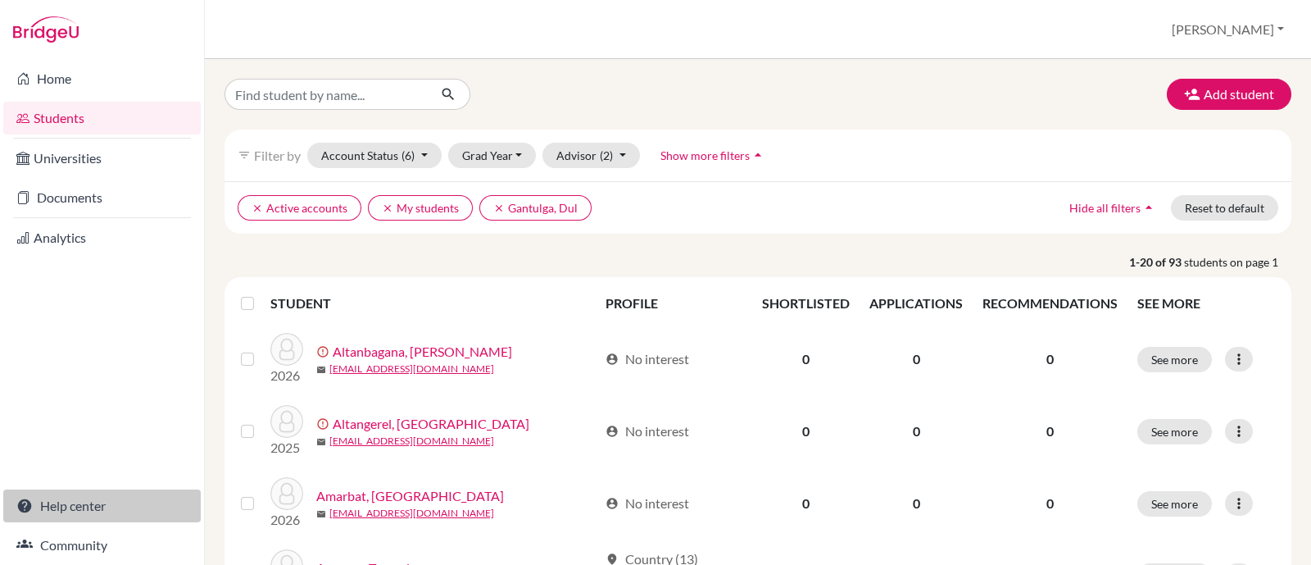
click at [71, 499] on link "Help center" at bounding box center [101, 505] width 197 height 33
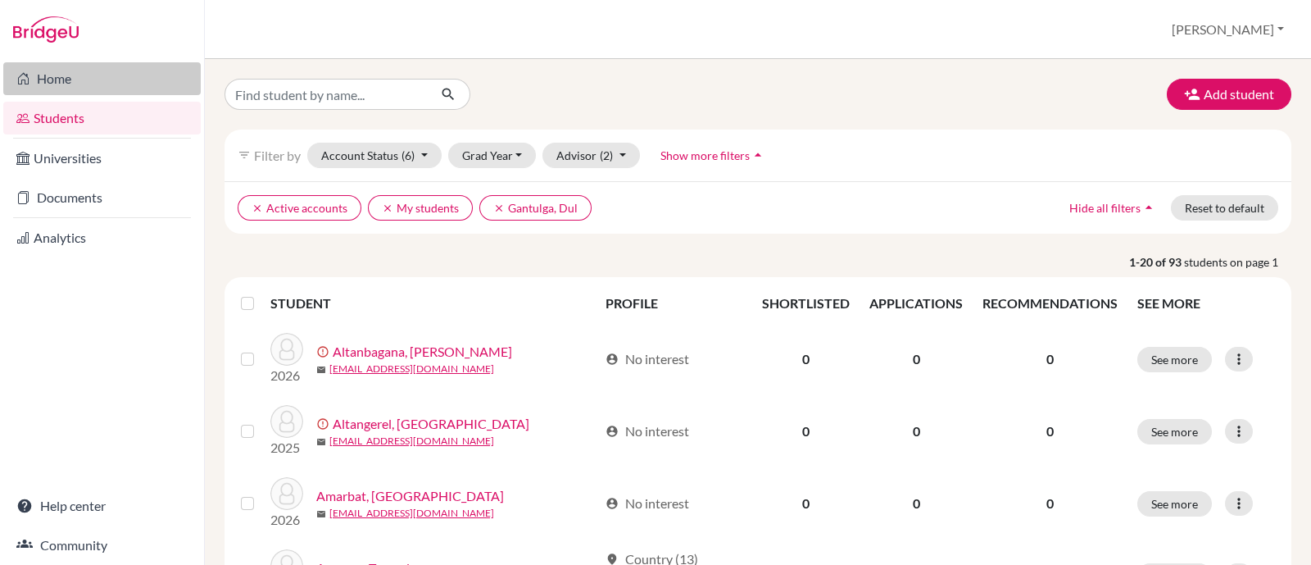
click at [50, 79] on link "Home" at bounding box center [101, 78] width 197 height 33
click at [94, 77] on link "Home" at bounding box center [101, 78] width 197 height 33
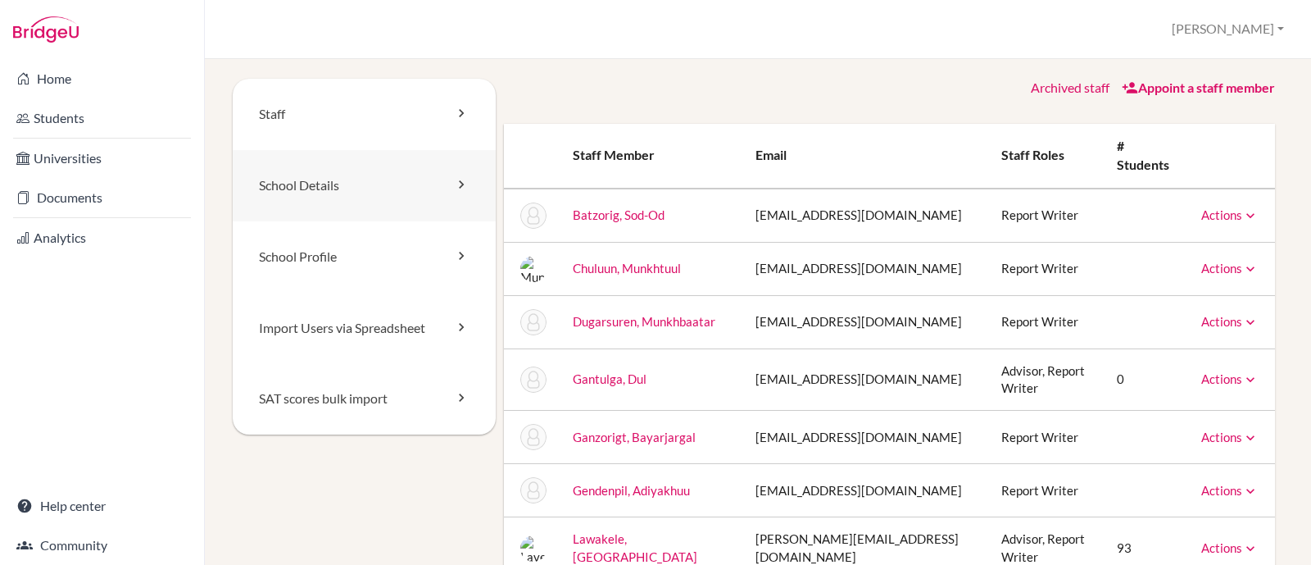
click at [414, 196] on link "School Details" at bounding box center [364, 185] width 263 height 71
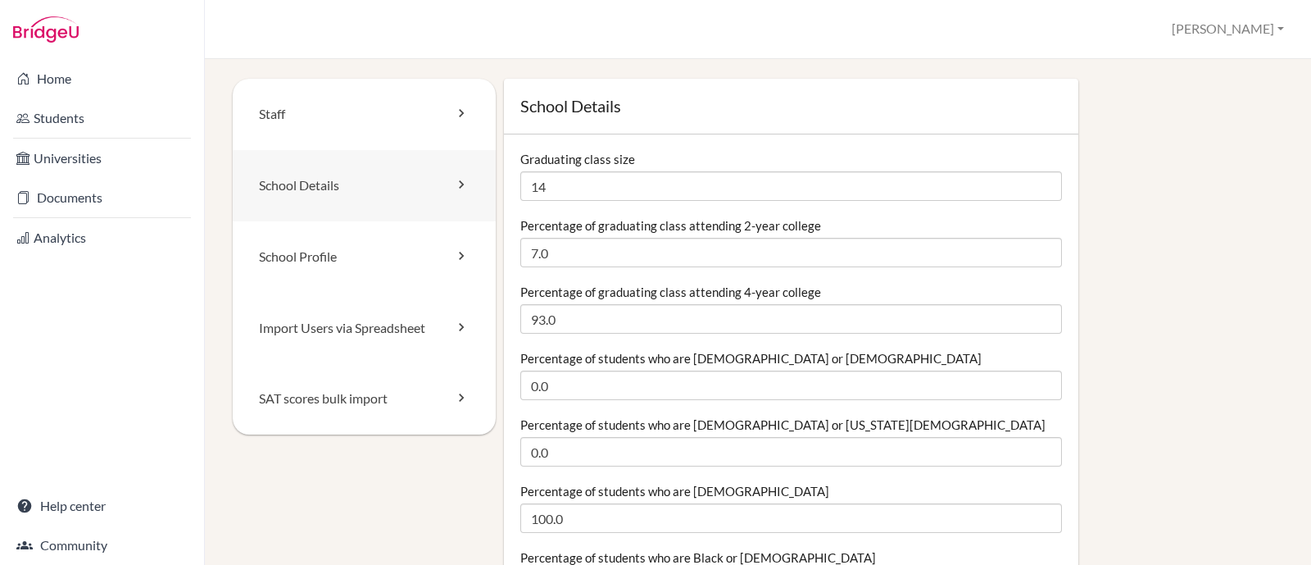
click at [459, 191] on icon at bounding box center [461, 184] width 16 height 16
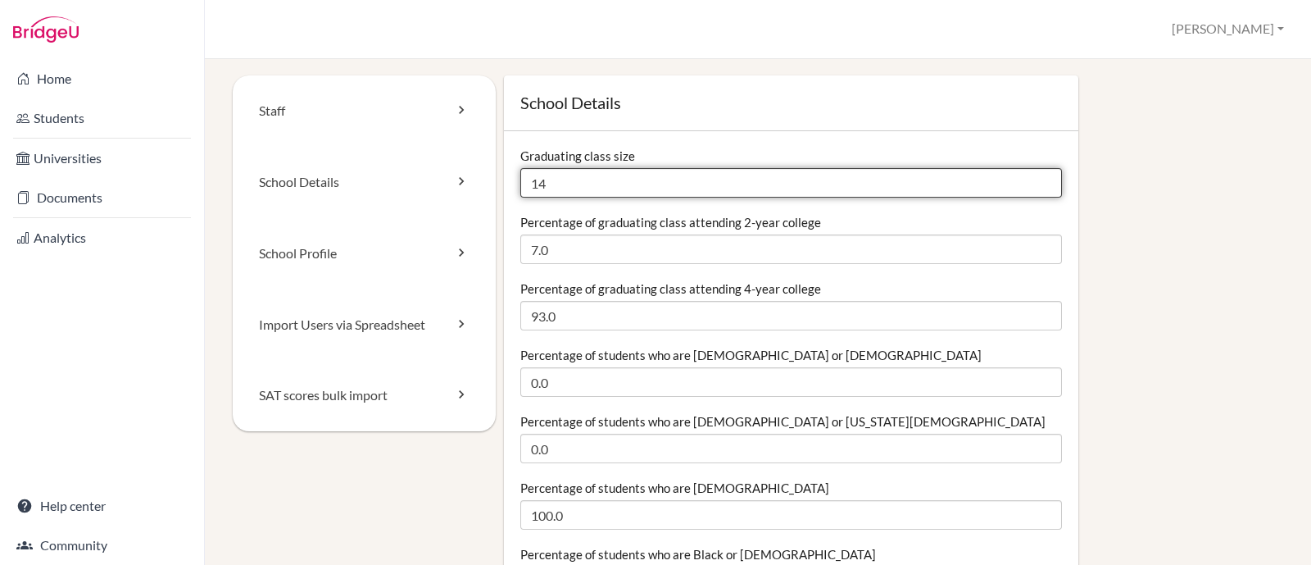
click at [553, 183] on input "14" at bounding box center [791, 182] width 542 height 29
type input "1"
type input "54"
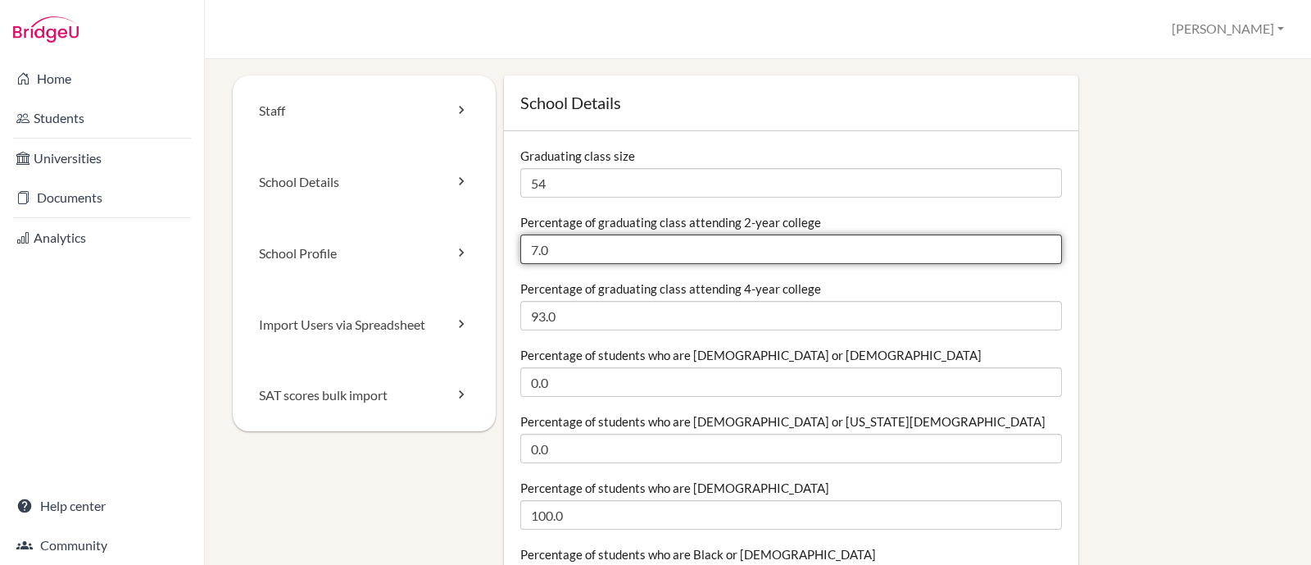
click at [578, 247] on input "7.0" at bounding box center [791, 248] width 542 height 29
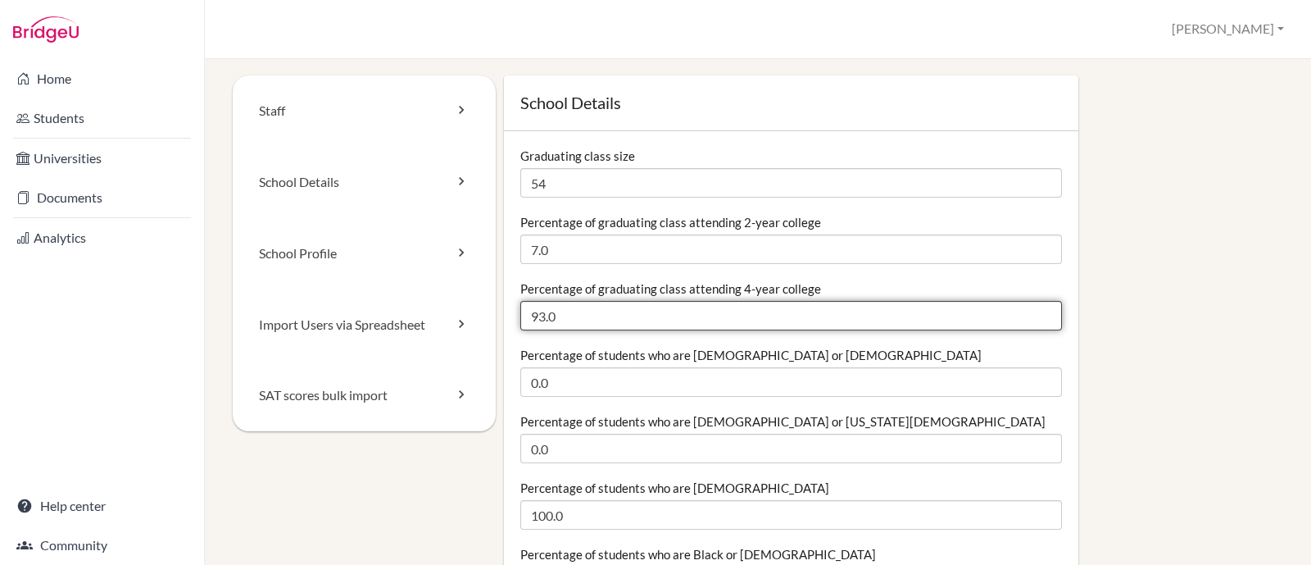
click at [588, 309] on input "93.0" at bounding box center [791, 315] width 542 height 29
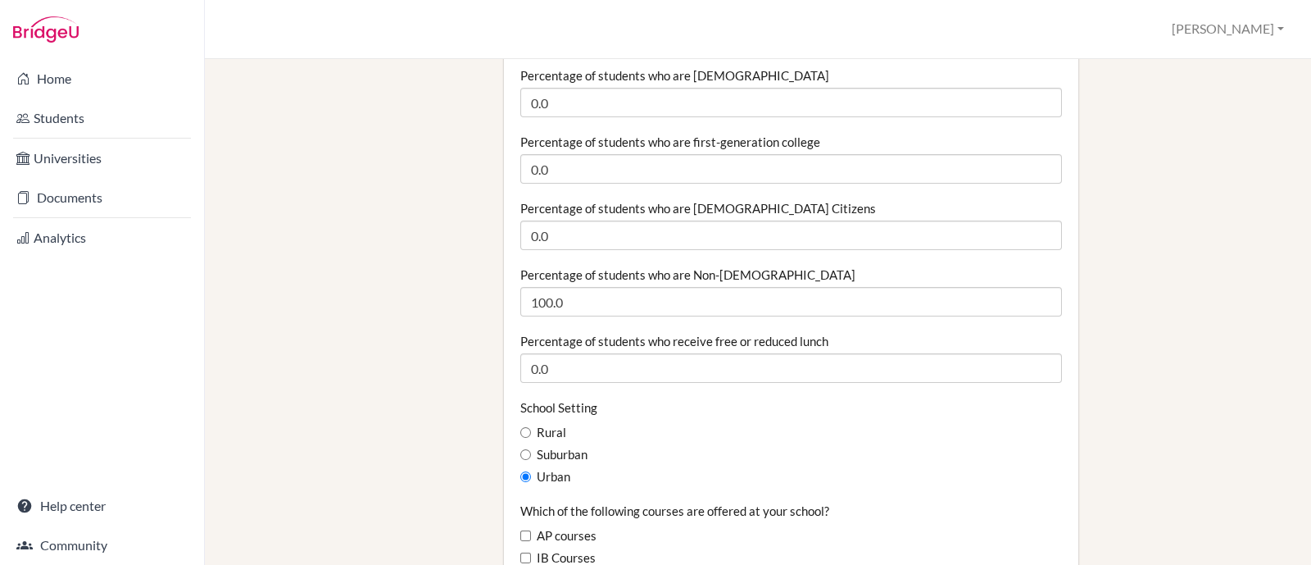
scroll to position [619, 0]
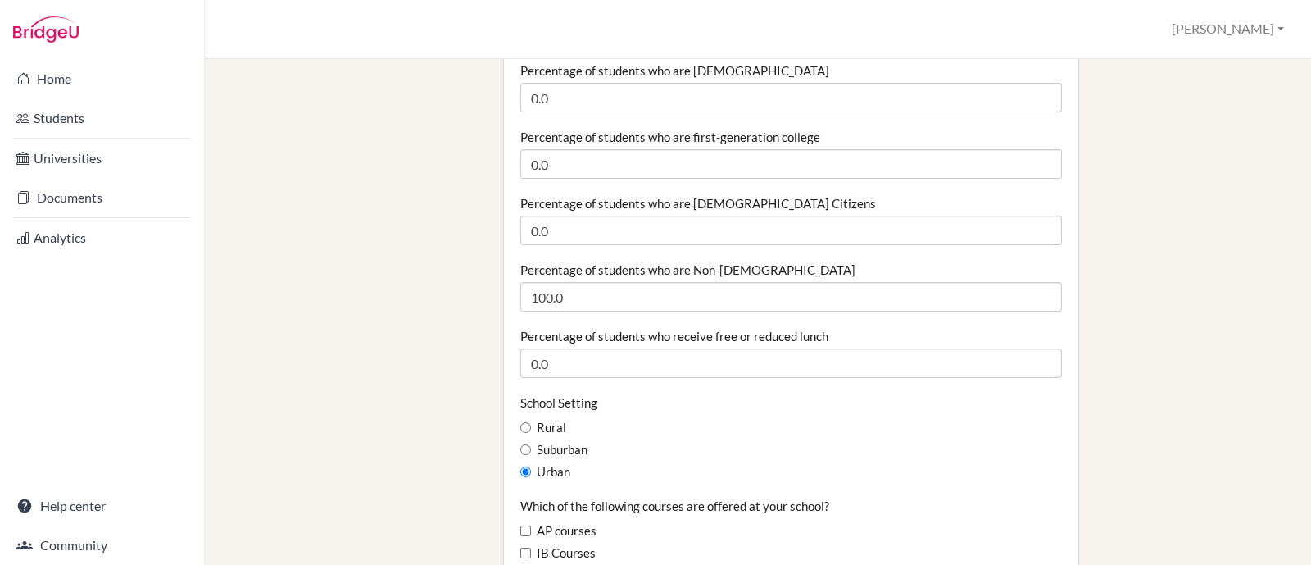
type input "92.96"
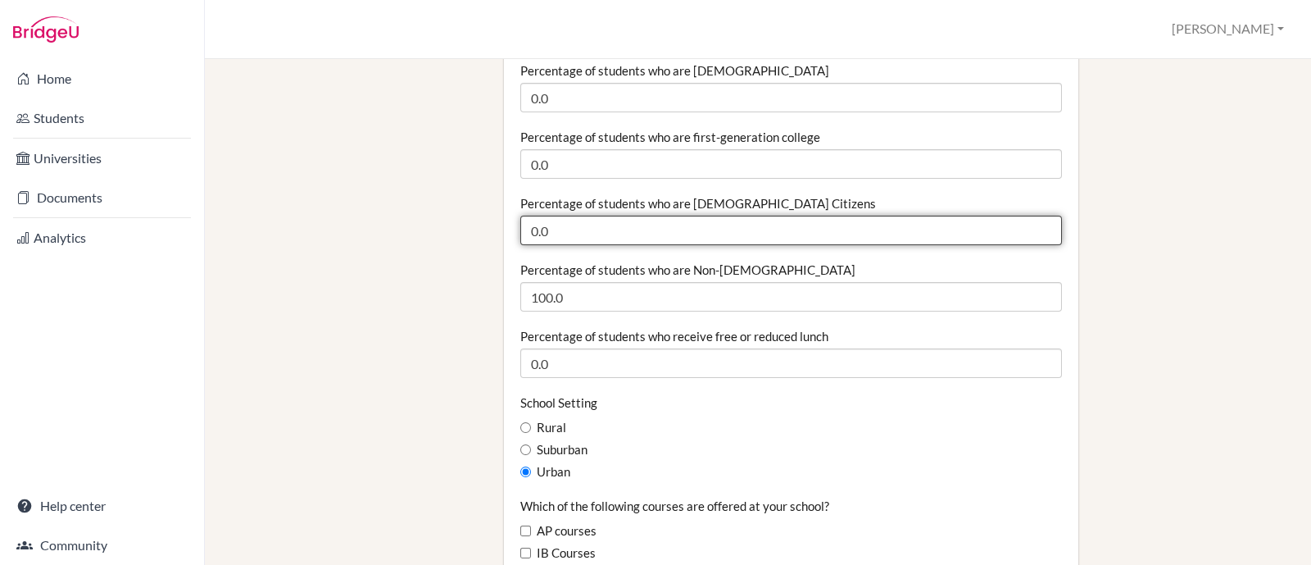
click at [561, 224] on input "0.0" at bounding box center [791, 229] width 542 height 29
type input "0"
type input "3"
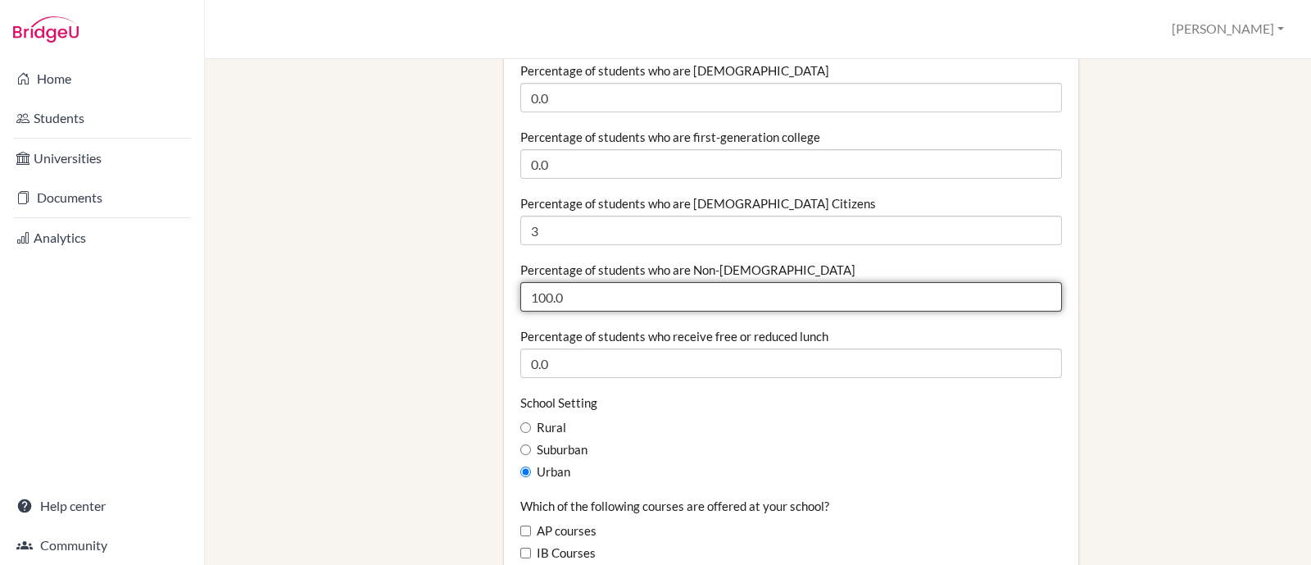
click at [566, 297] on input "100.0" at bounding box center [791, 296] width 542 height 29
type input "1"
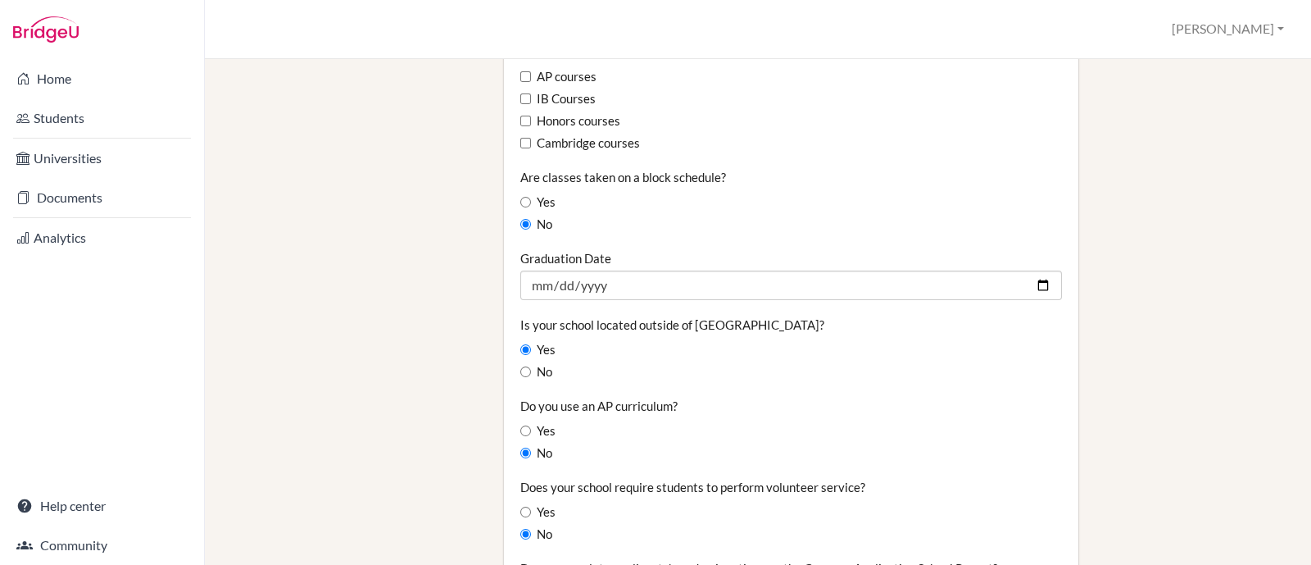
scroll to position [1077, 0]
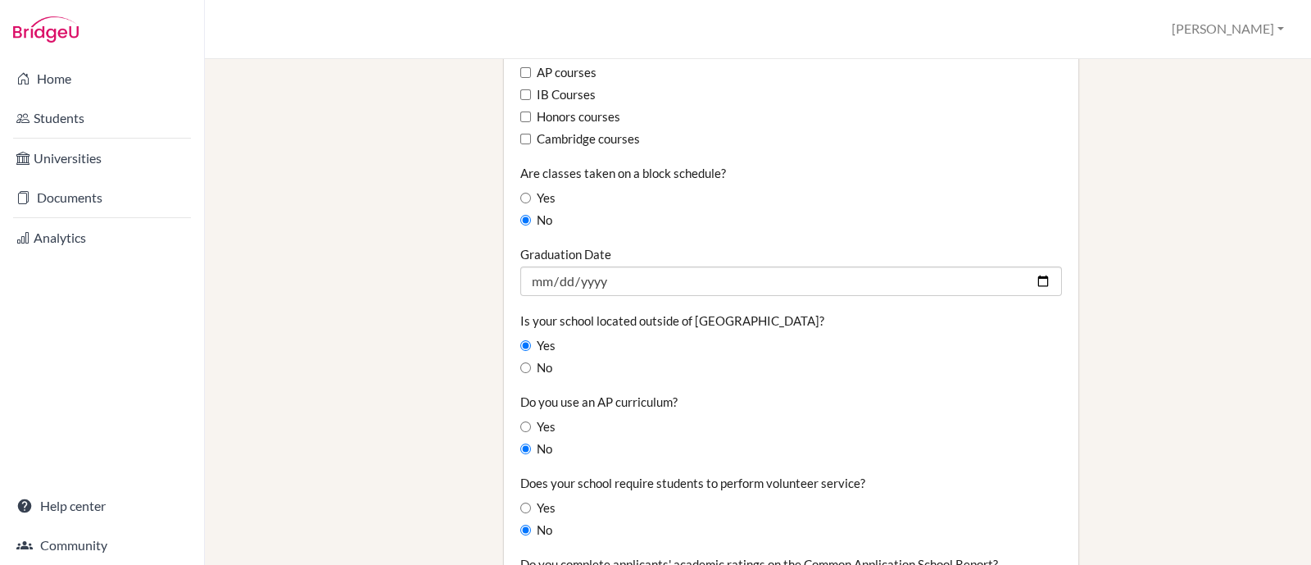
type input "96.97"
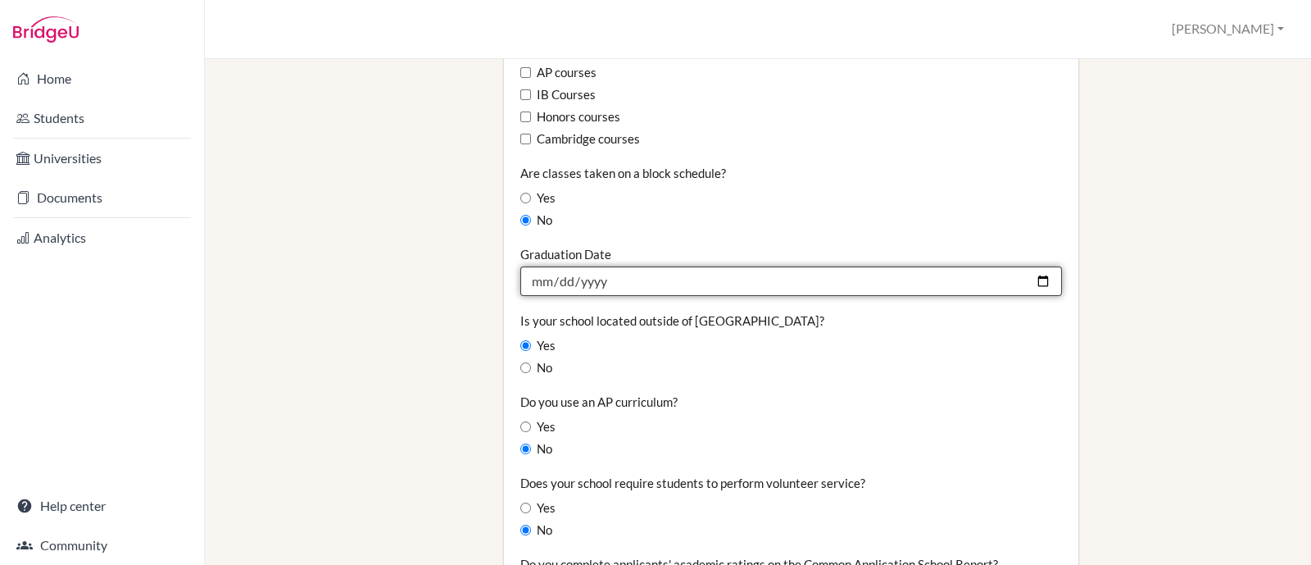
click at [635, 273] on input "[DATE]" at bounding box center [791, 280] width 542 height 29
click at [602, 284] on input "[DATE]" at bounding box center [791, 280] width 542 height 29
click at [602, 284] on input "2024-06-20" at bounding box center [791, 280] width 542 height 29
click at [1032, 280] on input "2024-06-20" at bounding box center [791, 280] width 542 height 29
type input "[DATE]"
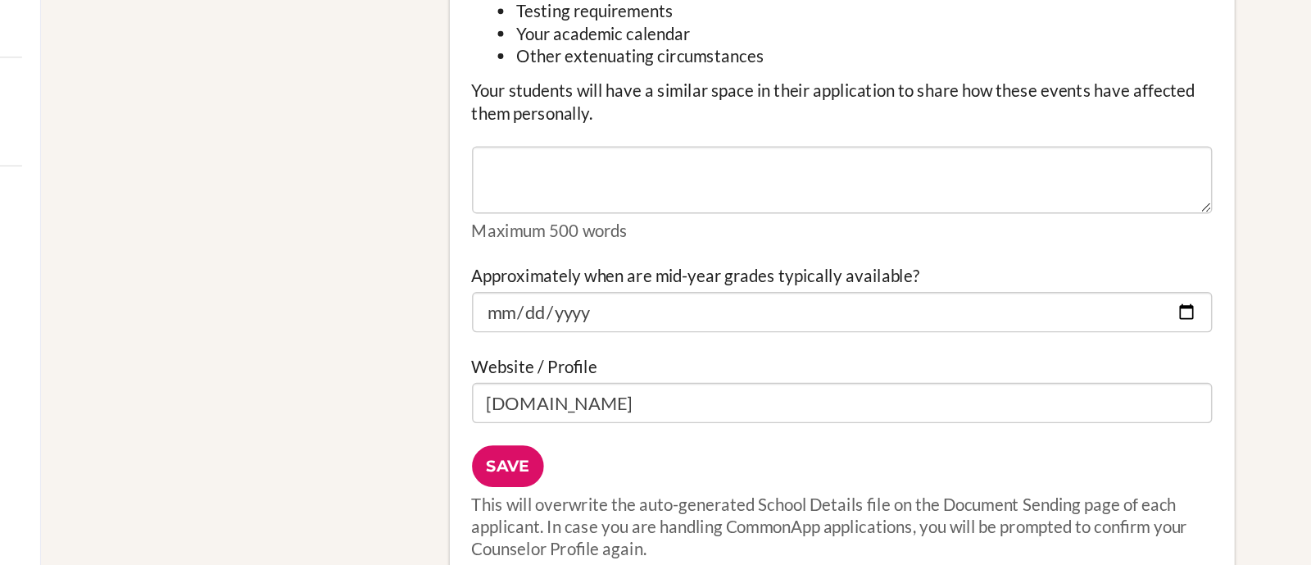
scroll to position [1767, 0]
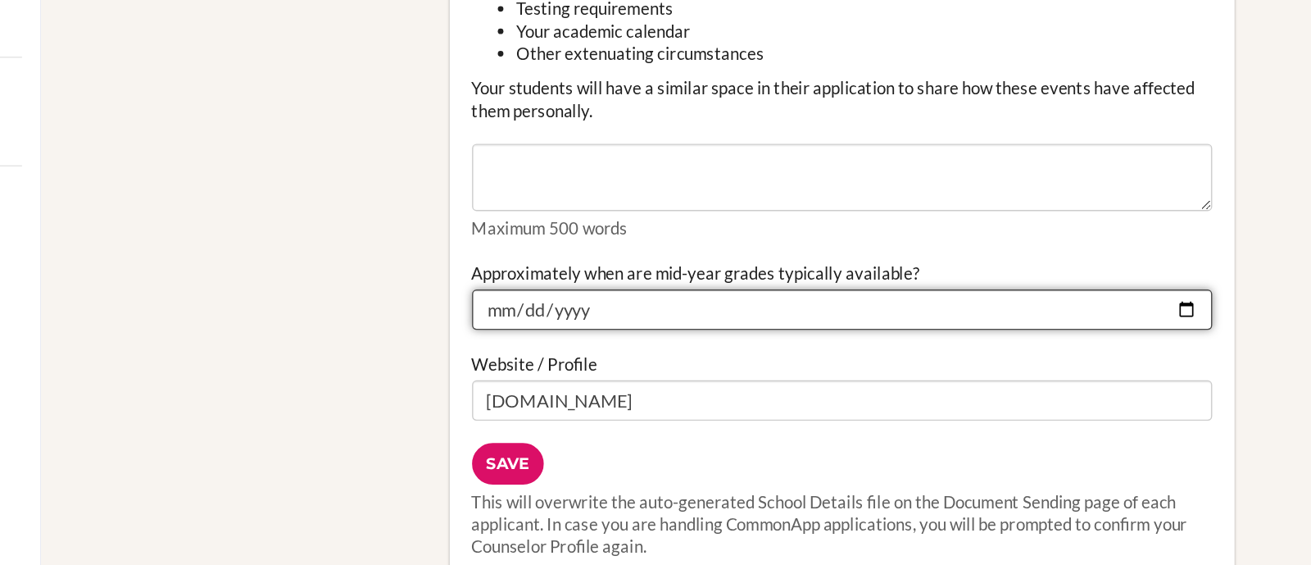
click at [1029, 323] on input "2024-02-01" at bounding box center [791, 322] width 542 height 29
type input "[DATE]"
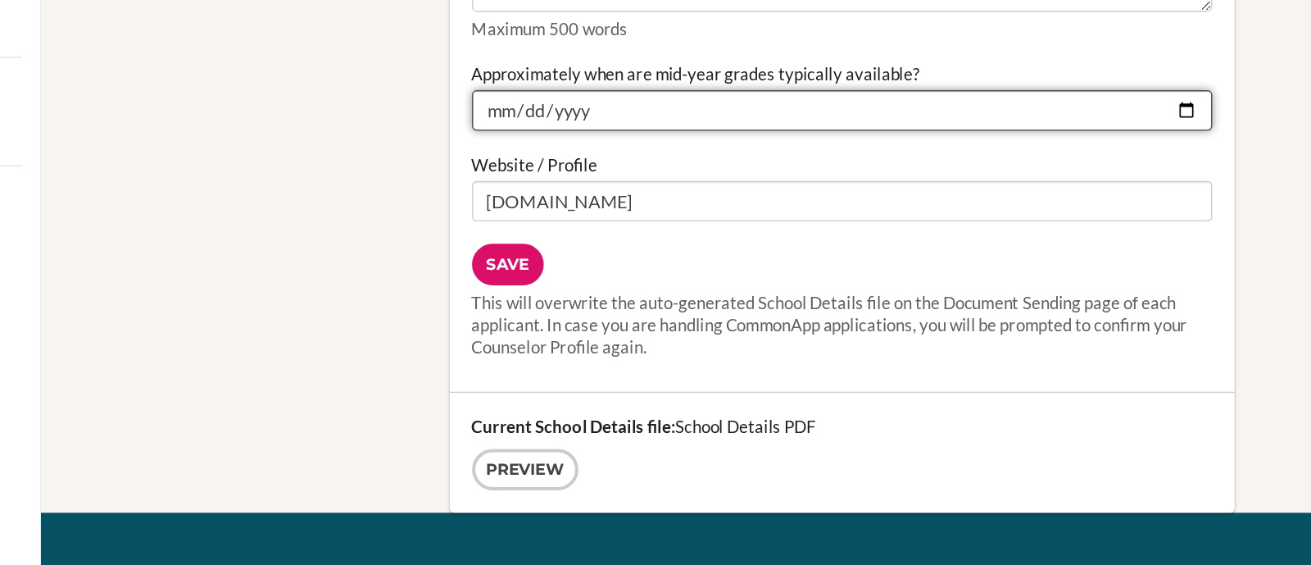
scroll to position [1913, 0]
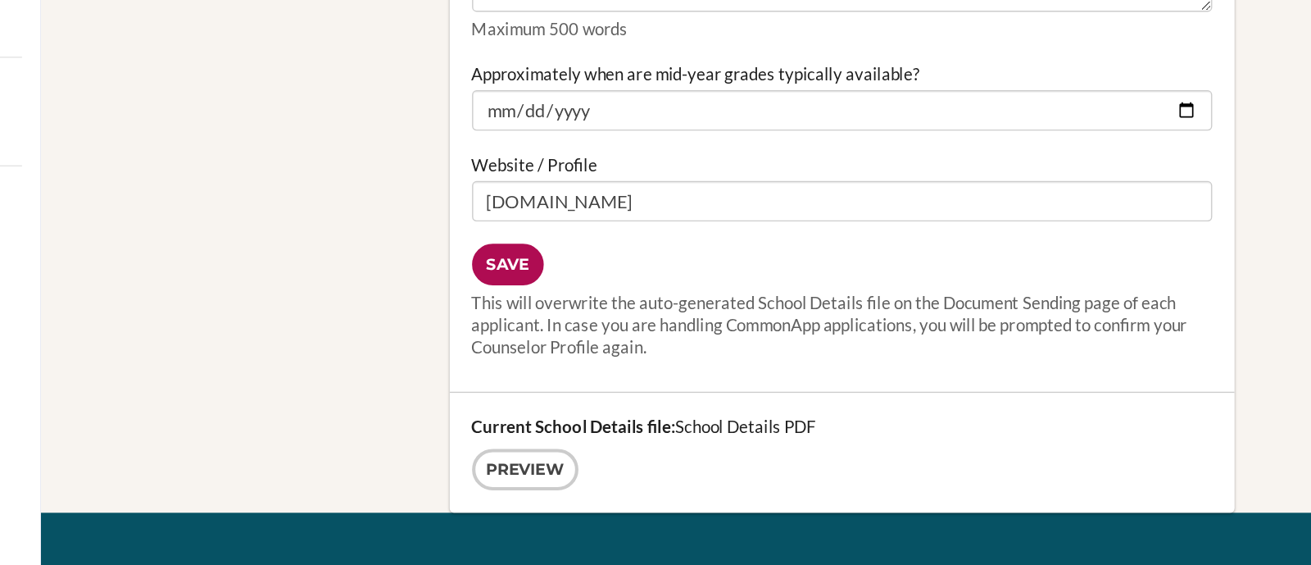
click at [545, 288] on input "Save" at bounding box center [546, 289] width 52 height 30
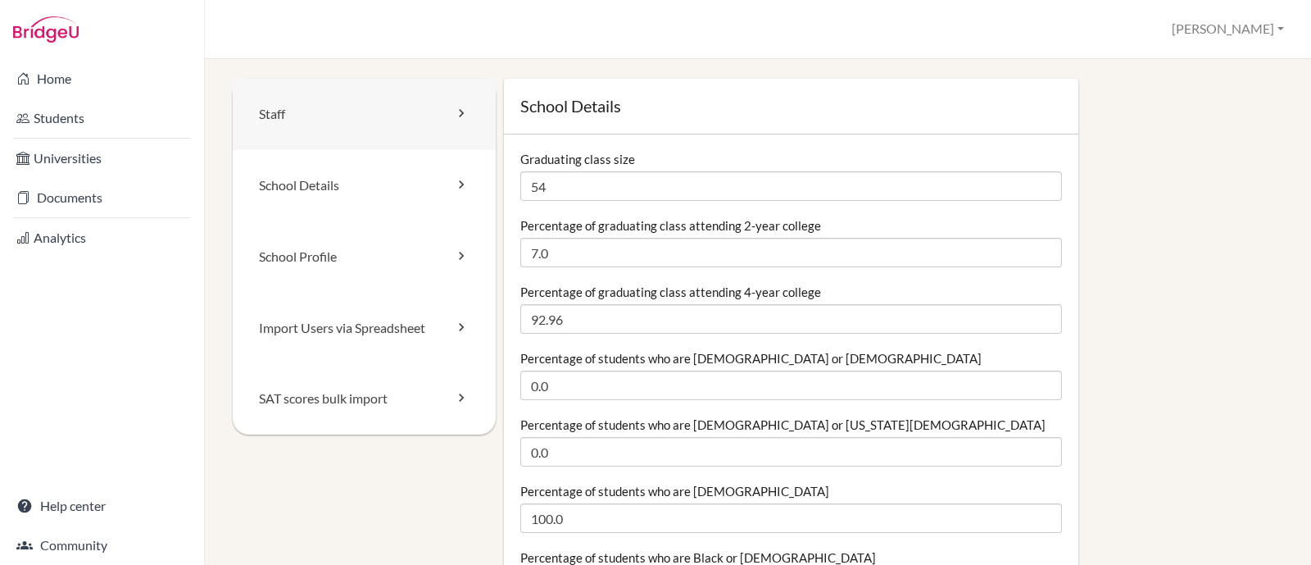
click at [302, 99] on link "Staff" at bounding box center [364, 114] width 263 height 71
click at [287, 112] on link "Staff" at bounding box center [364, 114] width 263 height 71
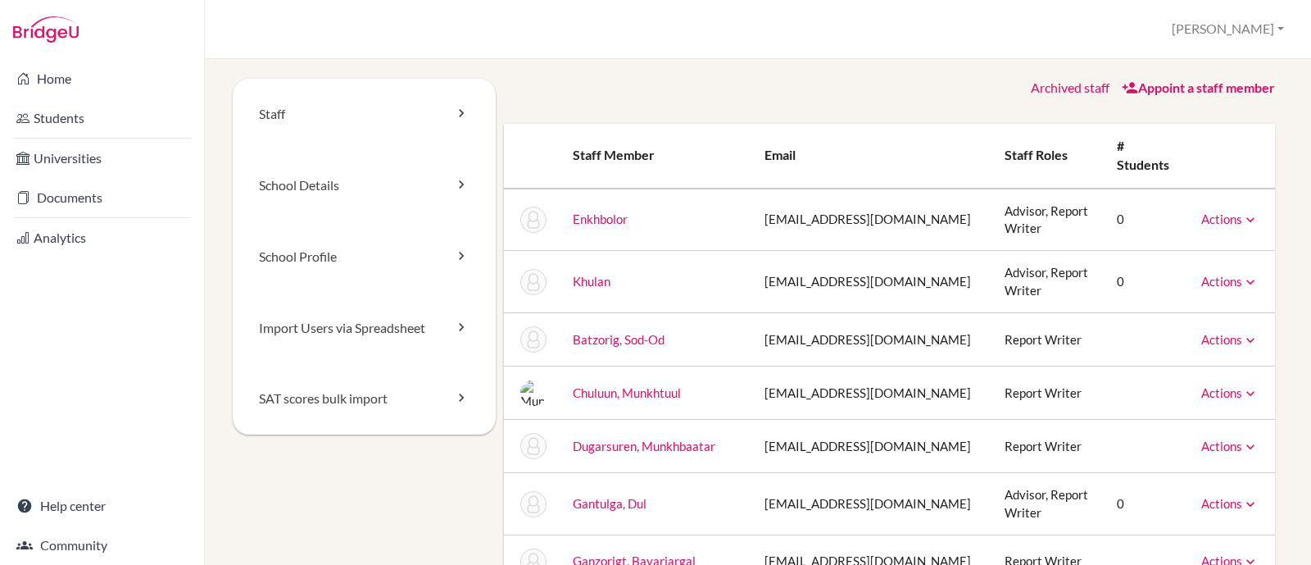
click at [1242, 496] on icon at bounding box center [1250, 504] width 16 height 16
click at [1195, 87] on link "Appoint a staff member" at bounding box center [1198, 87] width 153 height 16
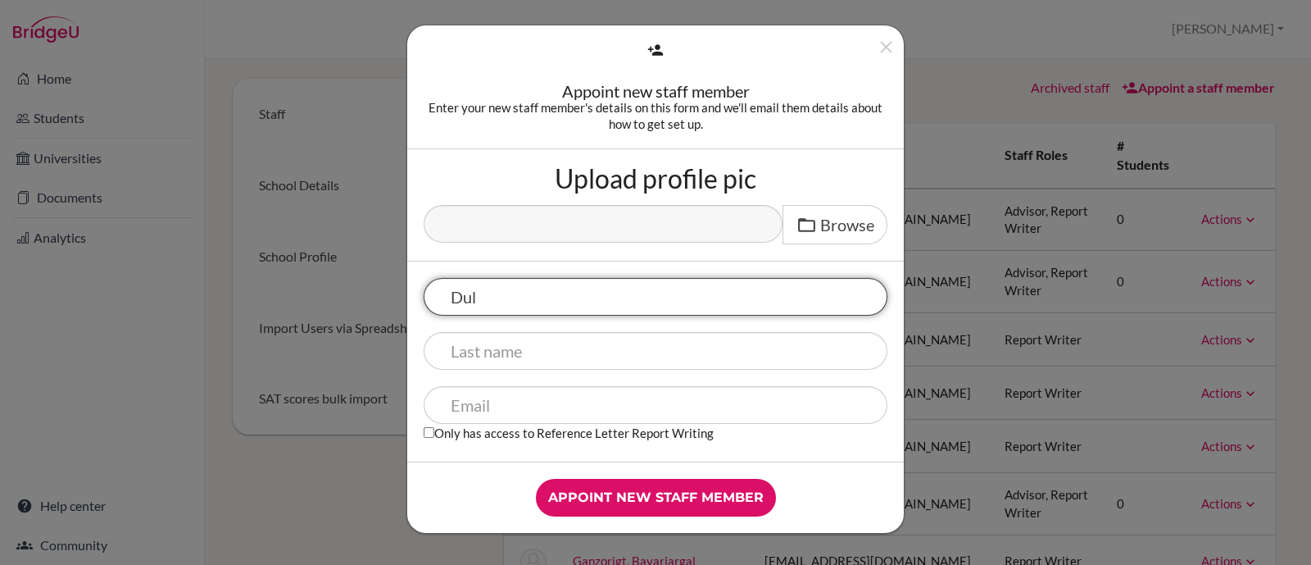
type input "Dul"
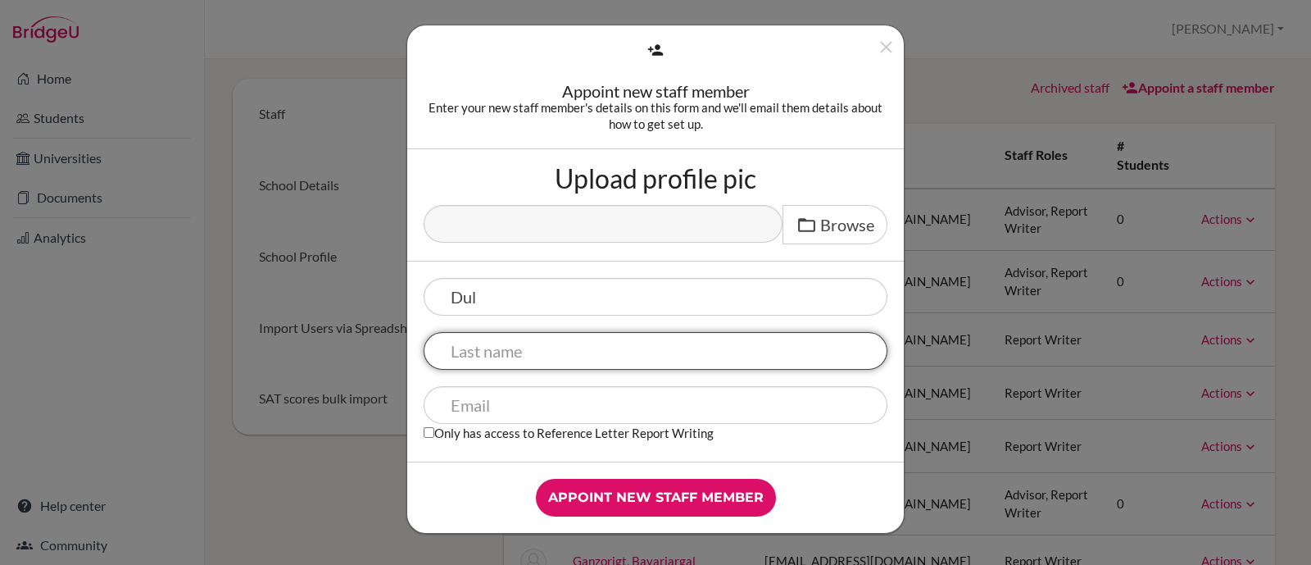
click at [514, 350] on input "text" at bounding box center [656, 351] width 464 height 38
type input "Gantulga"
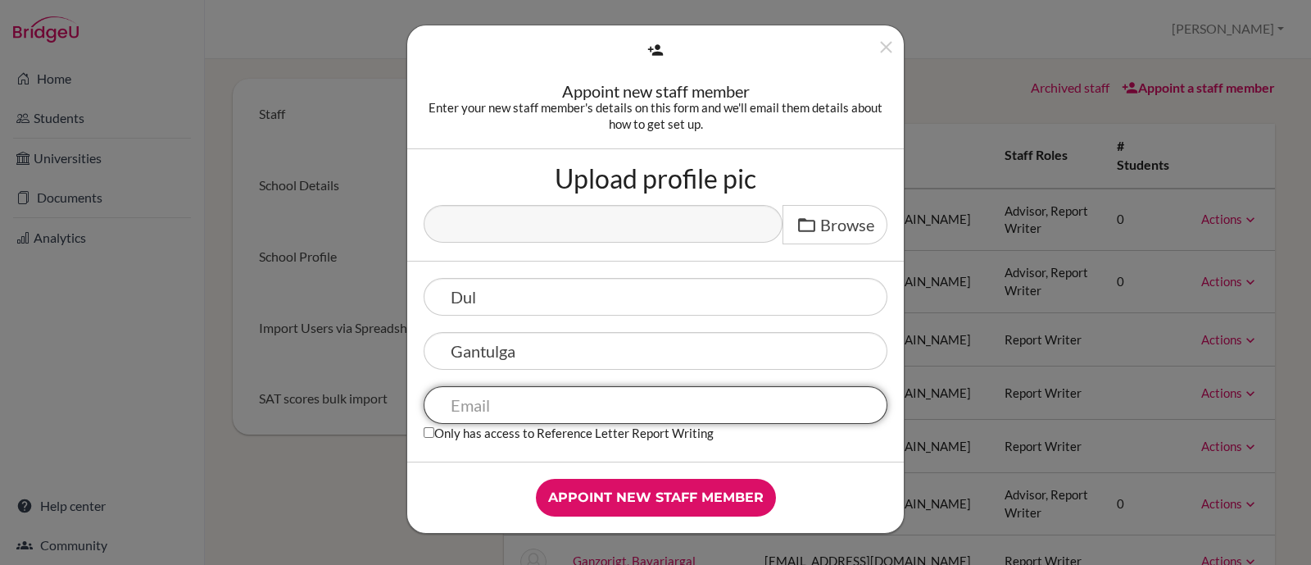
click at [506, 399] on input "text" at bounding box center [656, 405] width 464 height 38
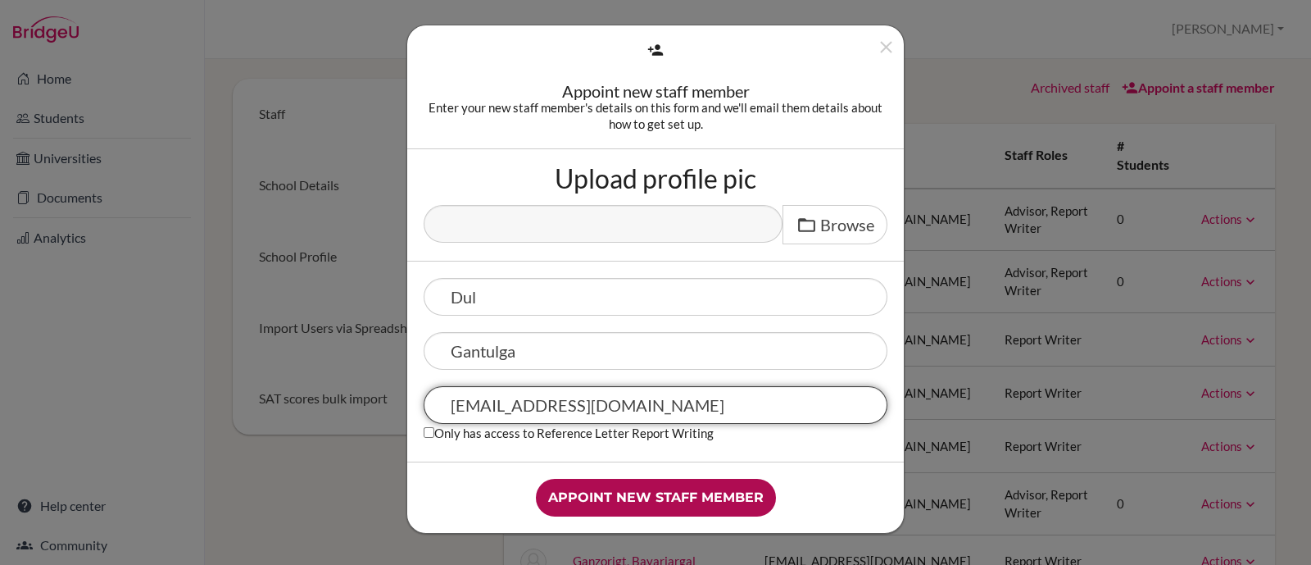
type input "[EMAIL_ADDRESS][DOMAIN_NAME]"
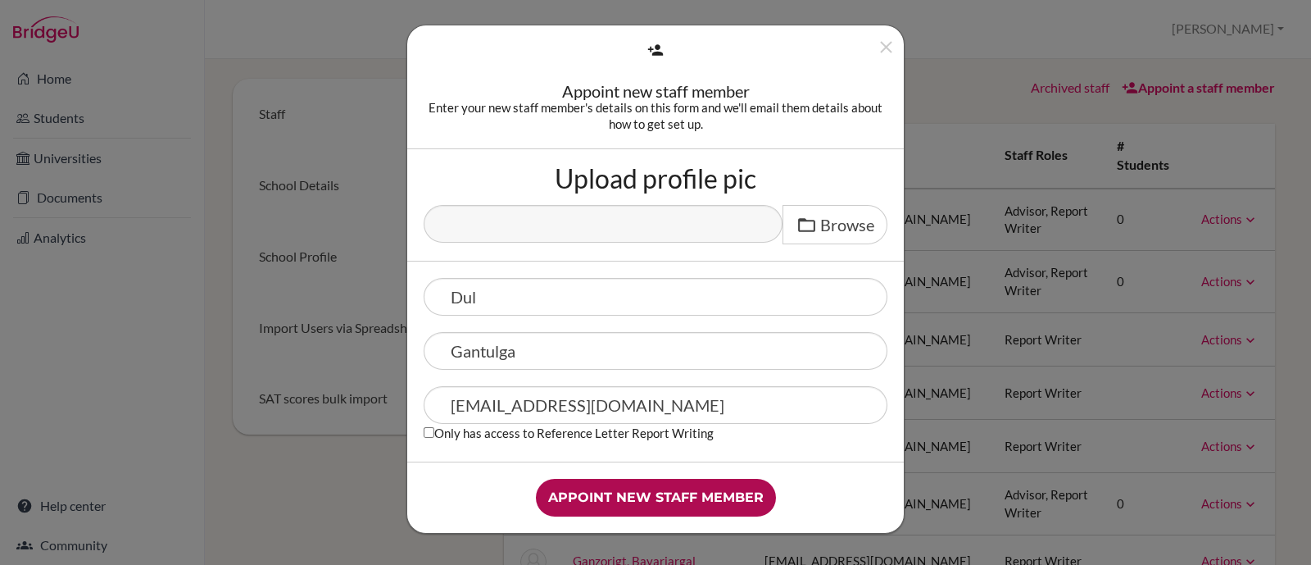
click at [639, 494] on input "Appoint new staff member" at bounding box center [656, 497] width 240 height 38
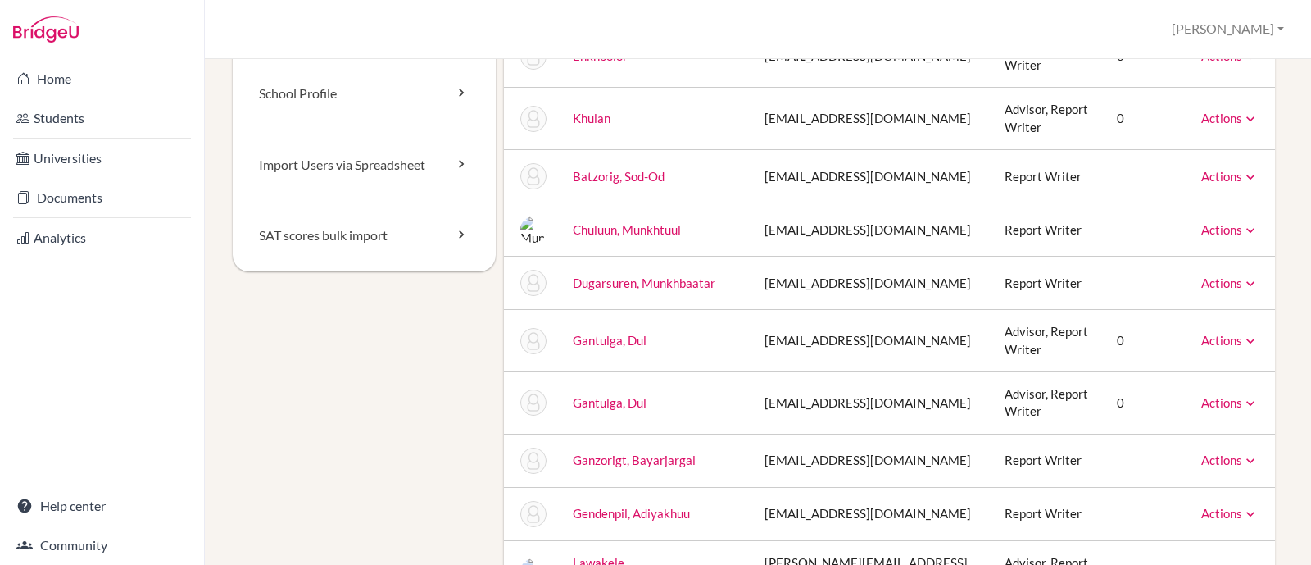
scroll to position [161, 0]
click at [1242, 397] on icon at bounding box center [1250, 405] width 16 height 16
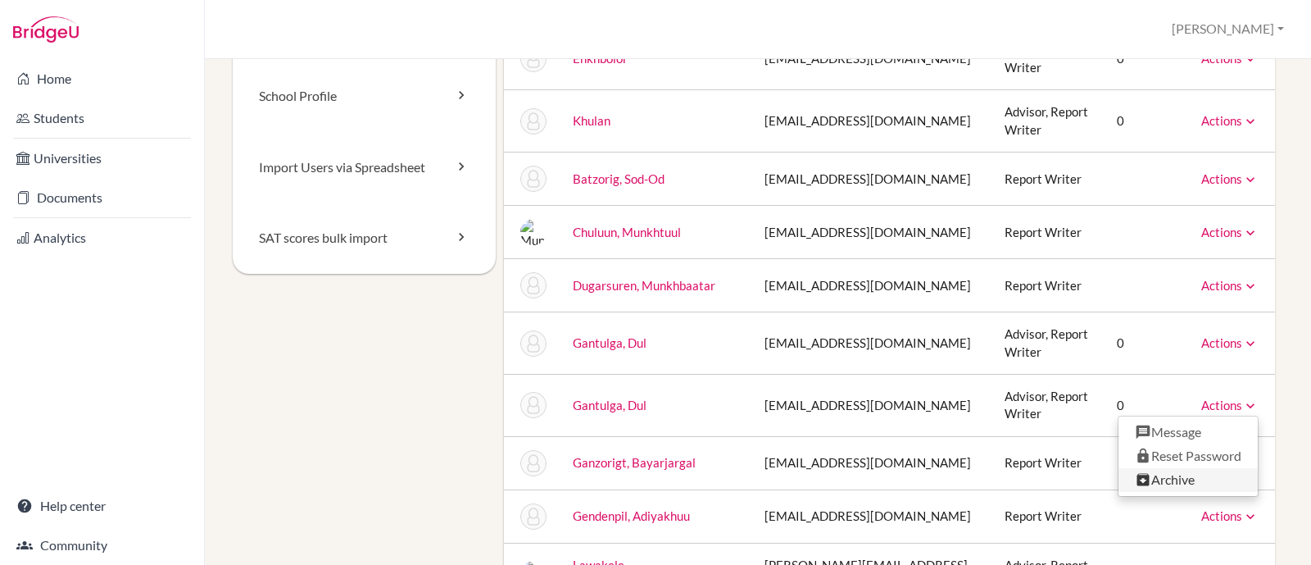
click at [1168, 468] on link "Archive" at bounding box center [1187, 480] width 139 height 24
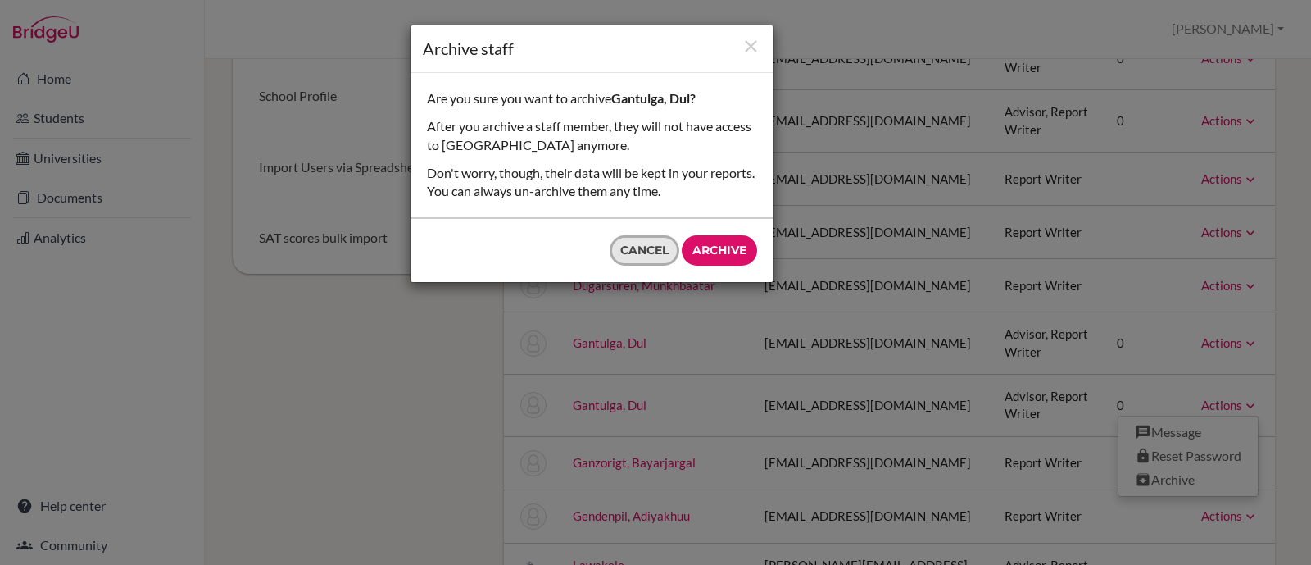
click at [661, 247] on button "Cancel" at bounding box center [645, 250] width 70 height 30
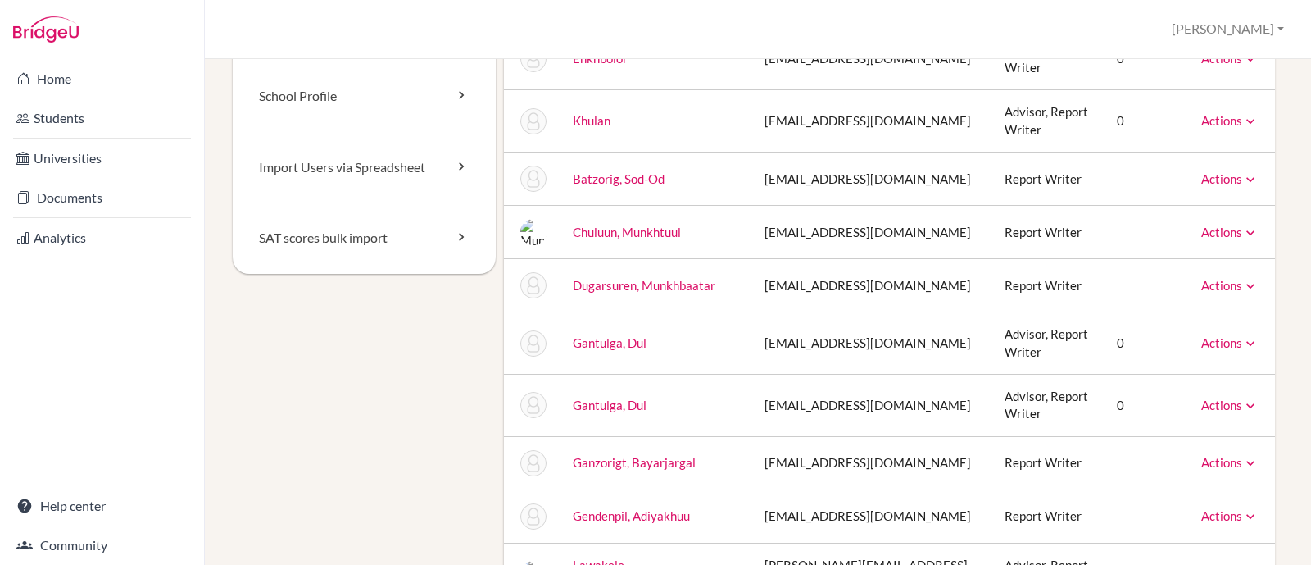
scroll to position [0, 0]
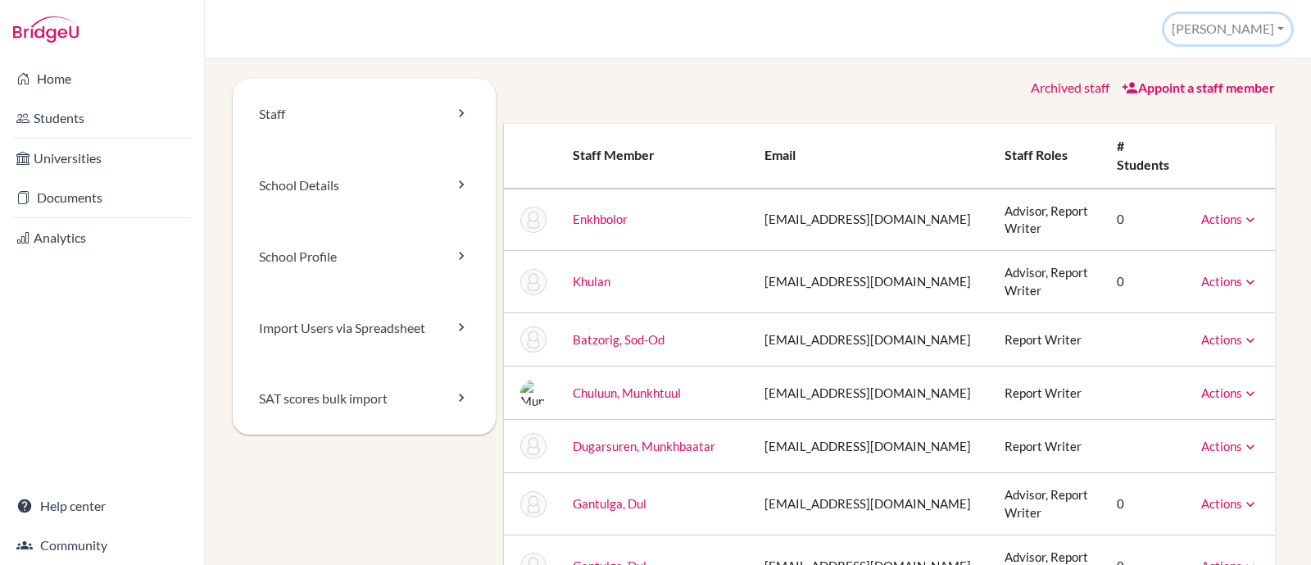
click at [1281, 30] on button "[PERSON_NAME]" at bounding box center [1227, 29] width 127 height 30
click at [1231, 92] on link "School Settings" at bounding box center [1225, 92] width 129 height 26
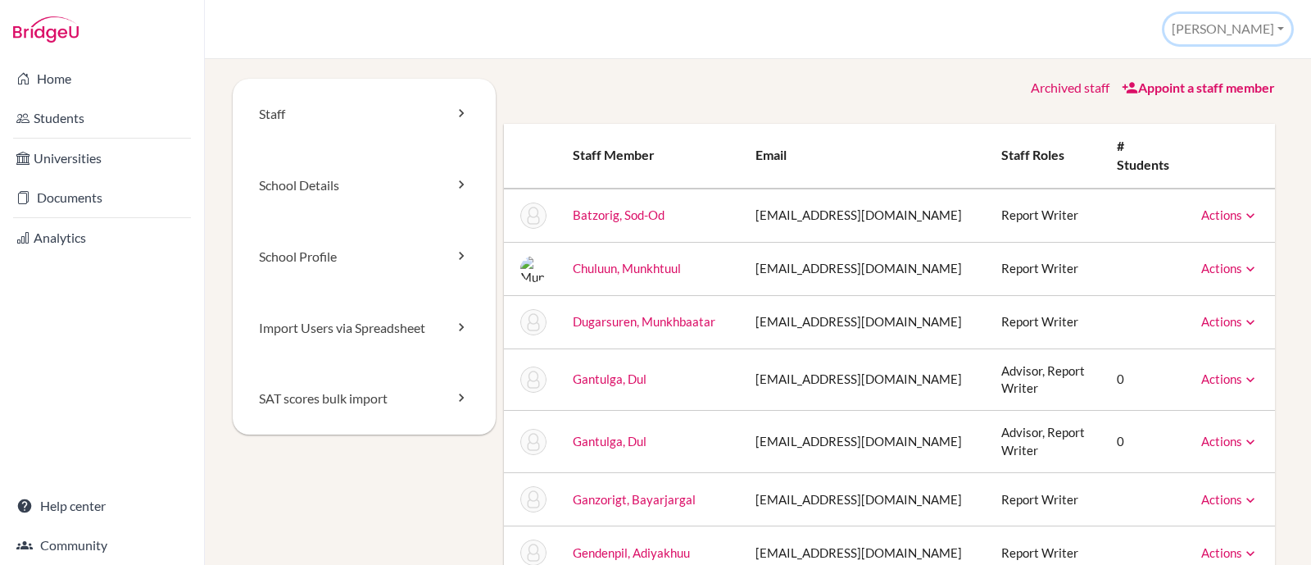
click at [1281, 30] on button "[PERSON_NAME]" at bounding box center [1227, 29] width 127 height 30
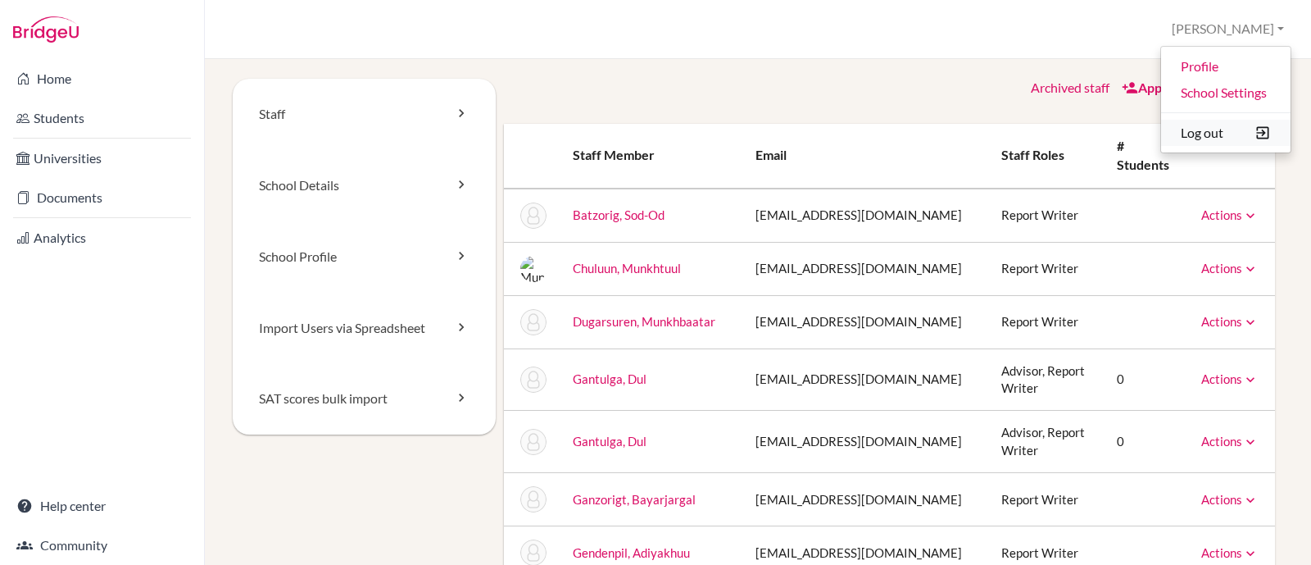
click at [1195, 133] on button "Log out" at bounding box center [1225, 133] width 129 height 26
